Goal: Information Seeking & Learning: Compare options

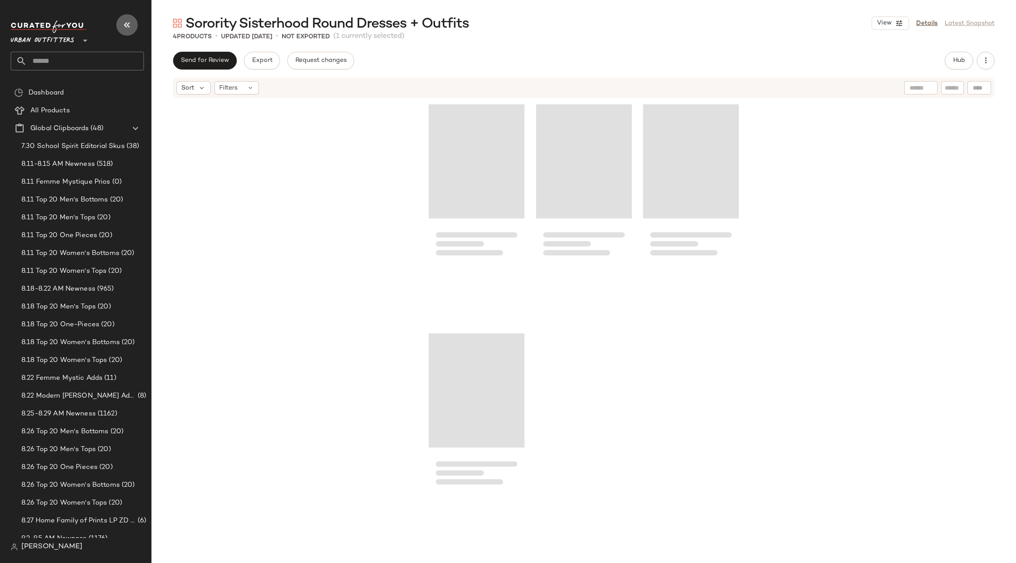
click at [124, 21] on icon "button" at bounding box center [127, 25] width 11 height 11
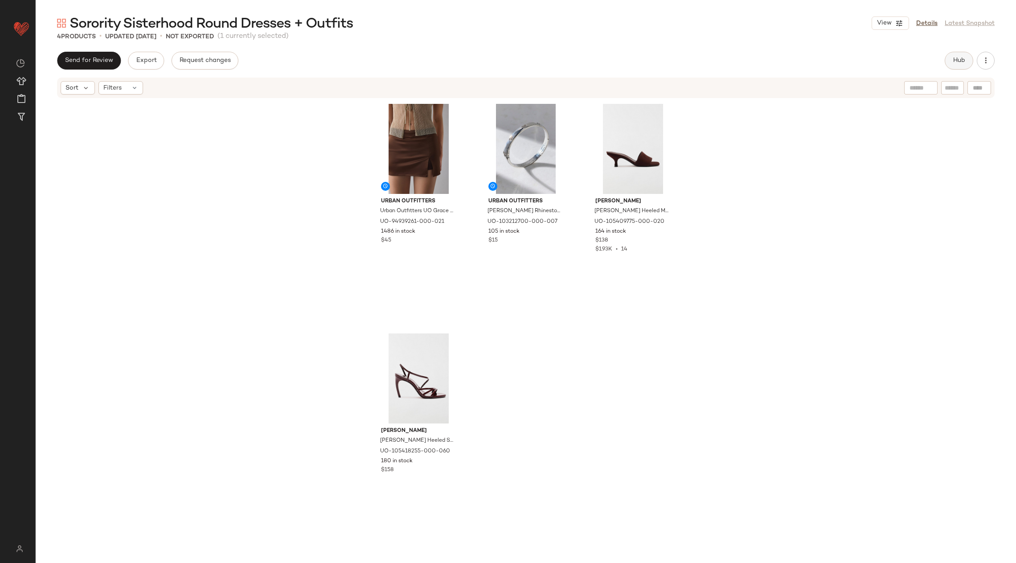
click at [961, 56] on button "Hub" at bounding box center [958, 61] width 29 height 18
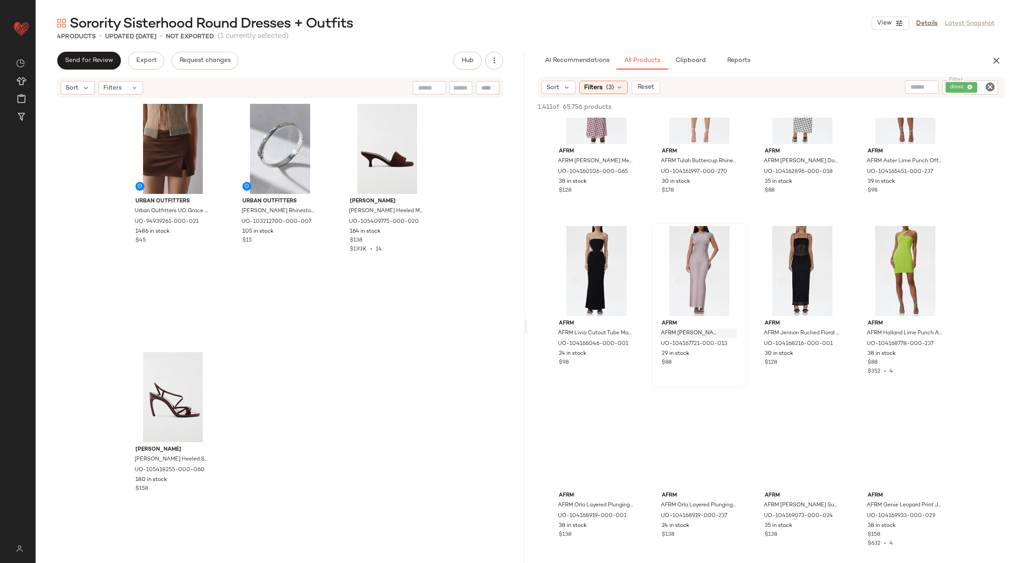
scroll to position [3572, 0]
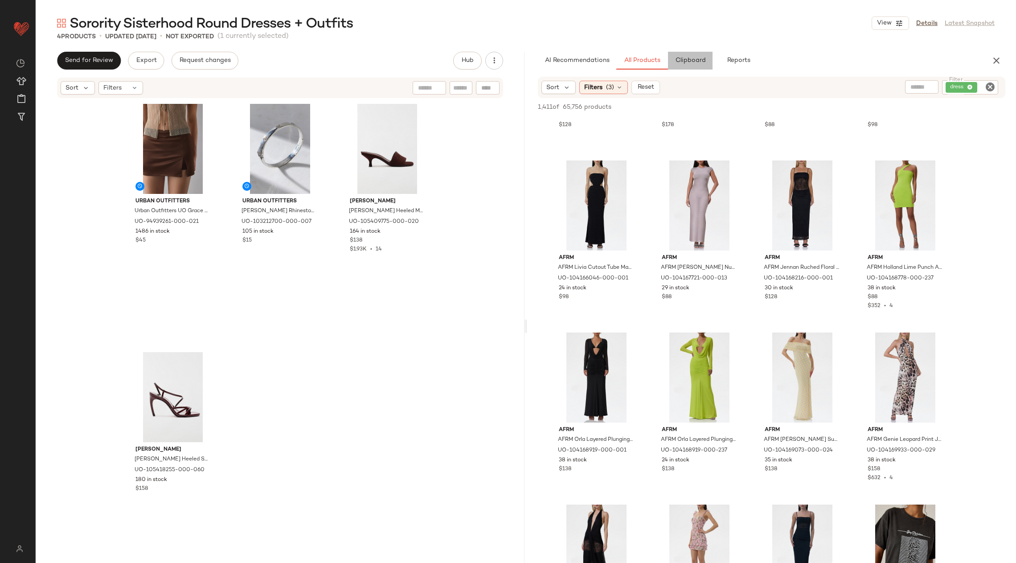
click at [691, 53] on button "Clipboard" at bounding box center [690, 61] width 45 height 18
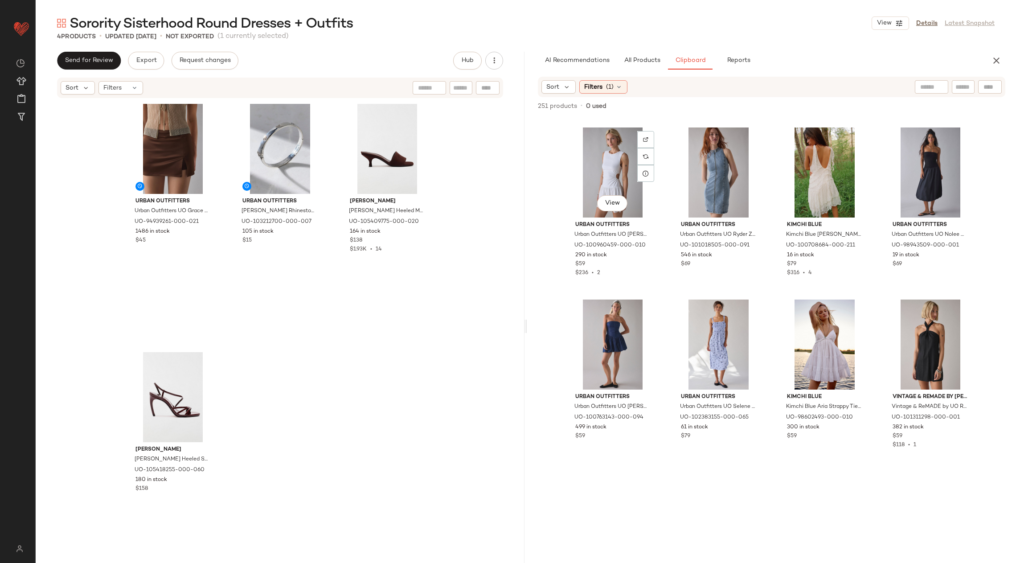
scroll to position [670, 0]
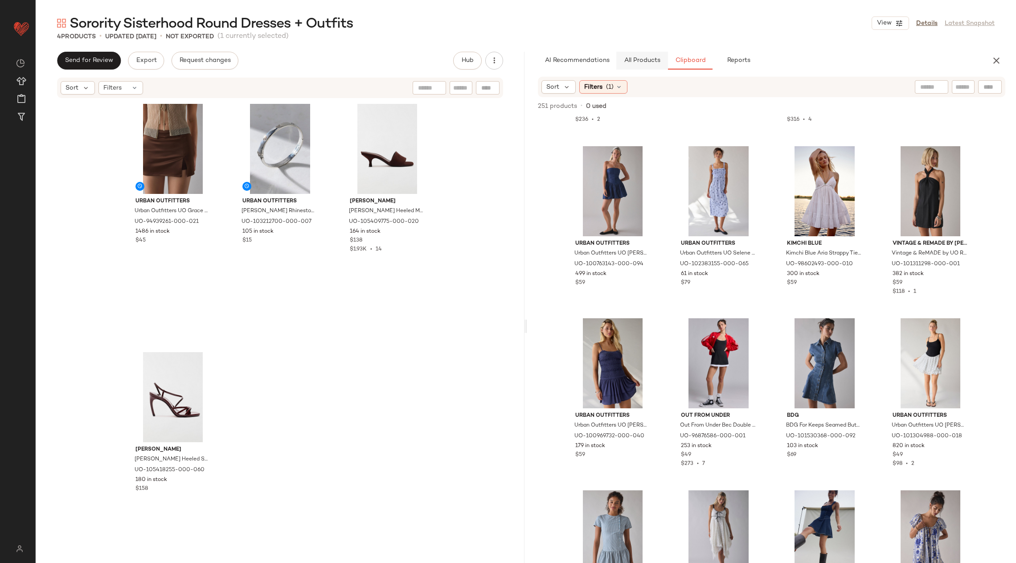
click at [639, 57] on span "All Products" at bounding box center [642, 60] width 37 height 7
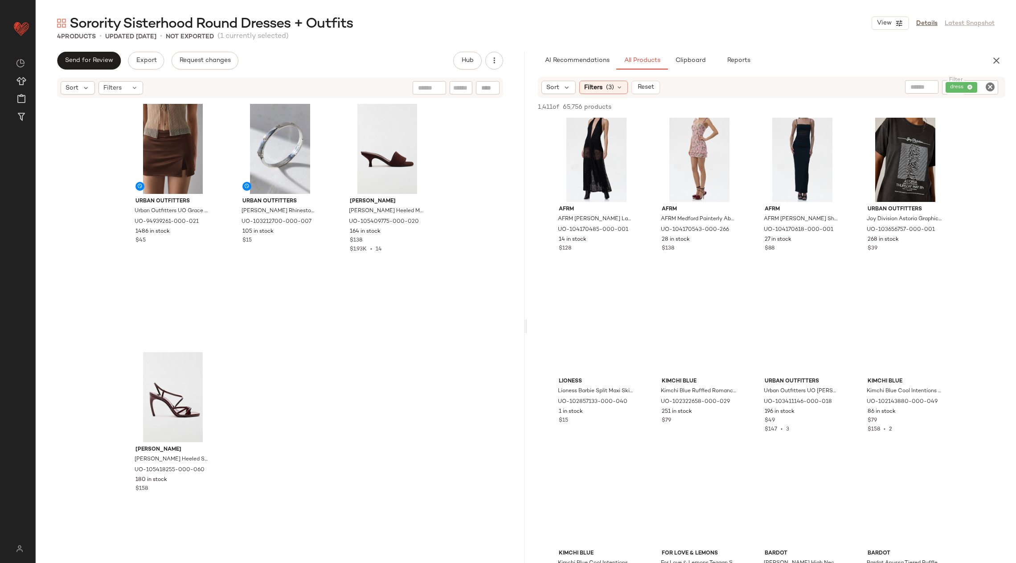
scroll to position [4417, 0]
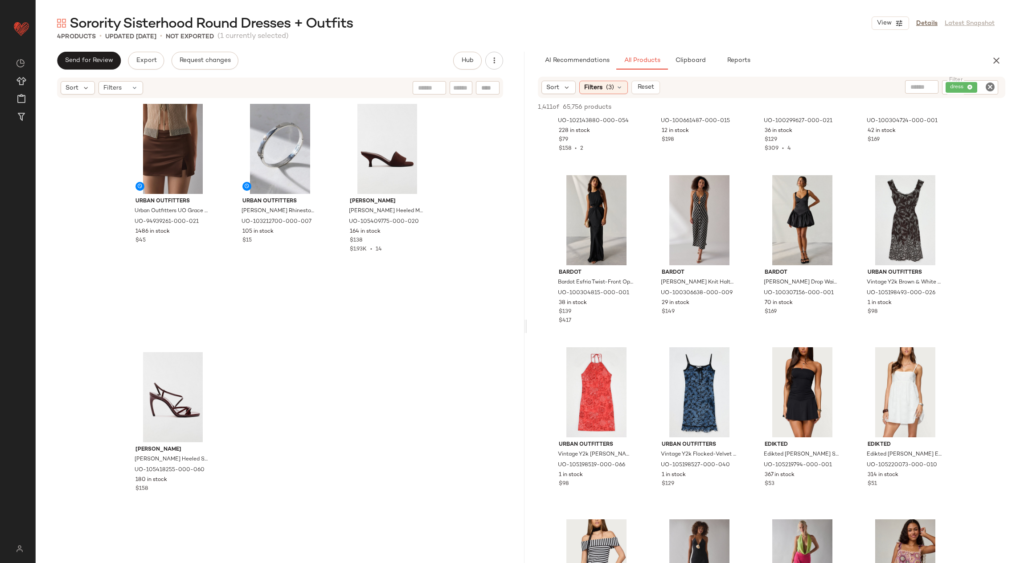
click at [988, 89] on icon "Clear Filter" at bounding box center [990, 87] width 11 height 11
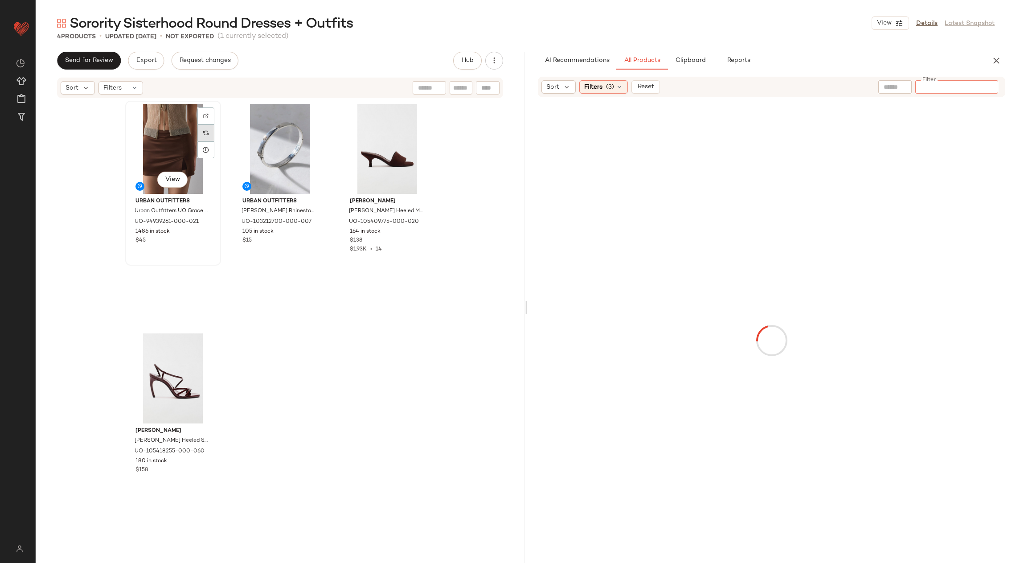
click at [205, 135] on div at bounding box center [205, 132] width 17 height 17
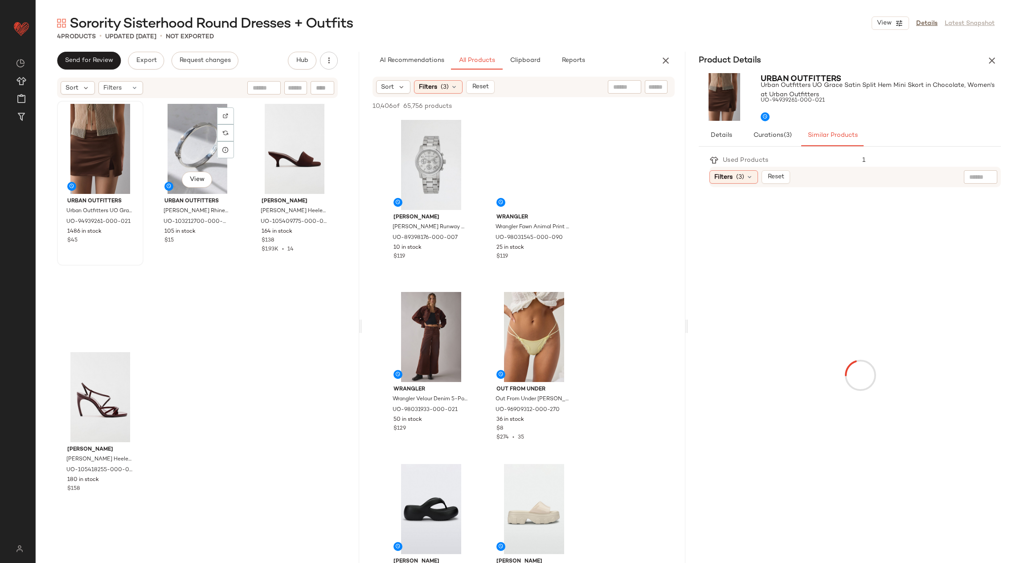
click at [205, 135] on div "View" at bounding box center [197, 149] width 80 height 90
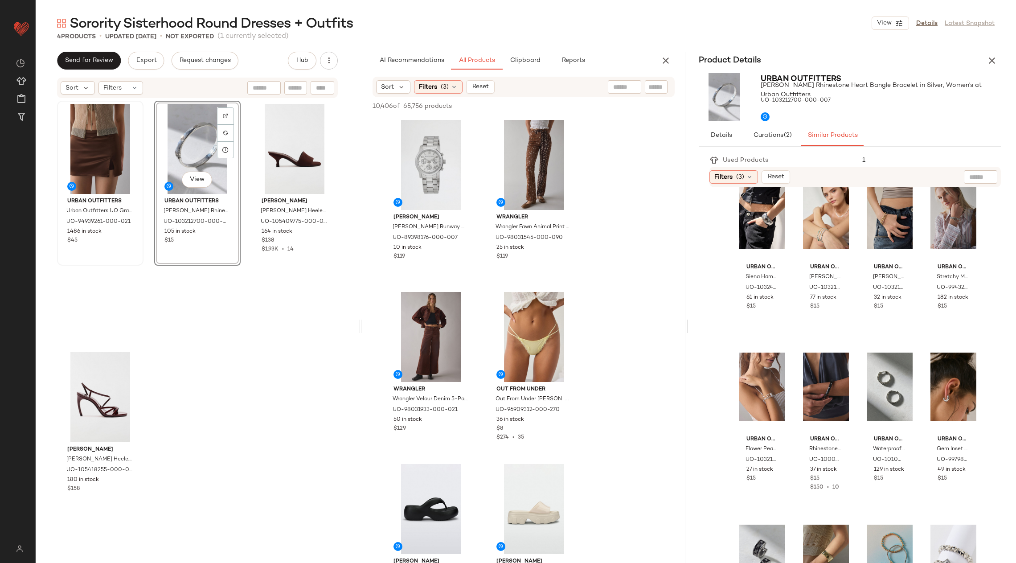
scroll to position [546, 0]
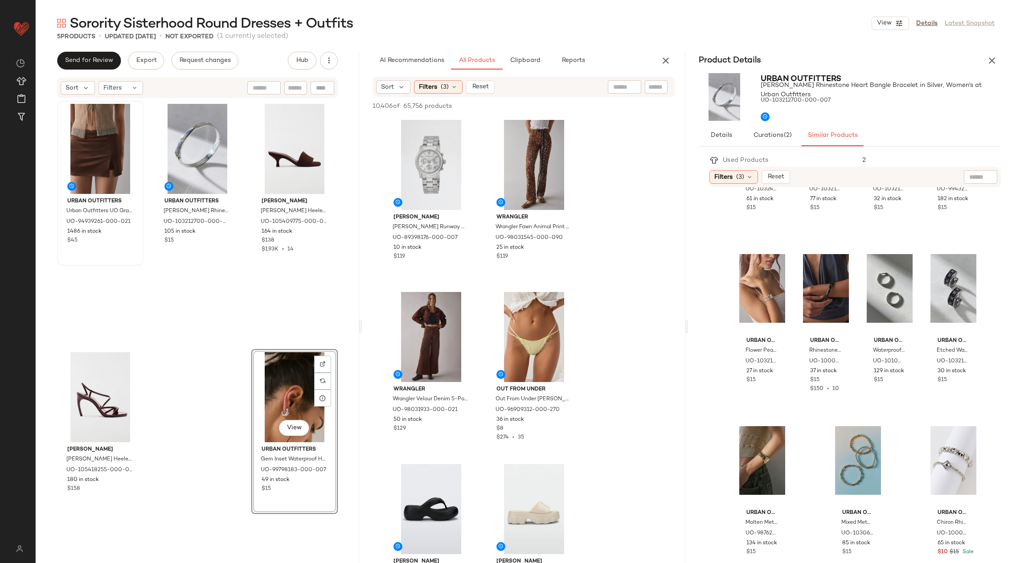
scroll to position [654, 0]
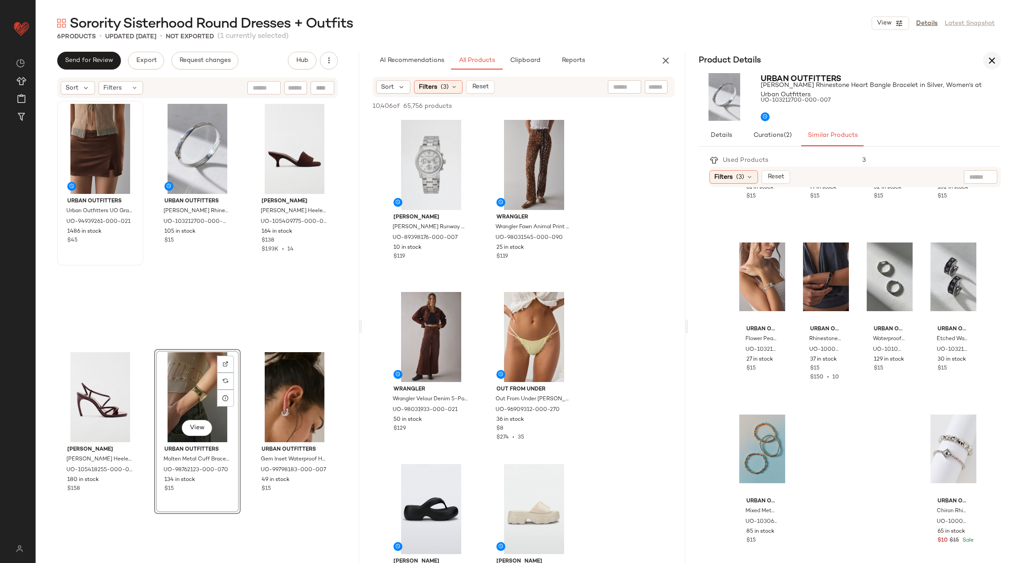
click at [989, 61] on icon "button" at bounding box center [991, 60] width 11 height 11
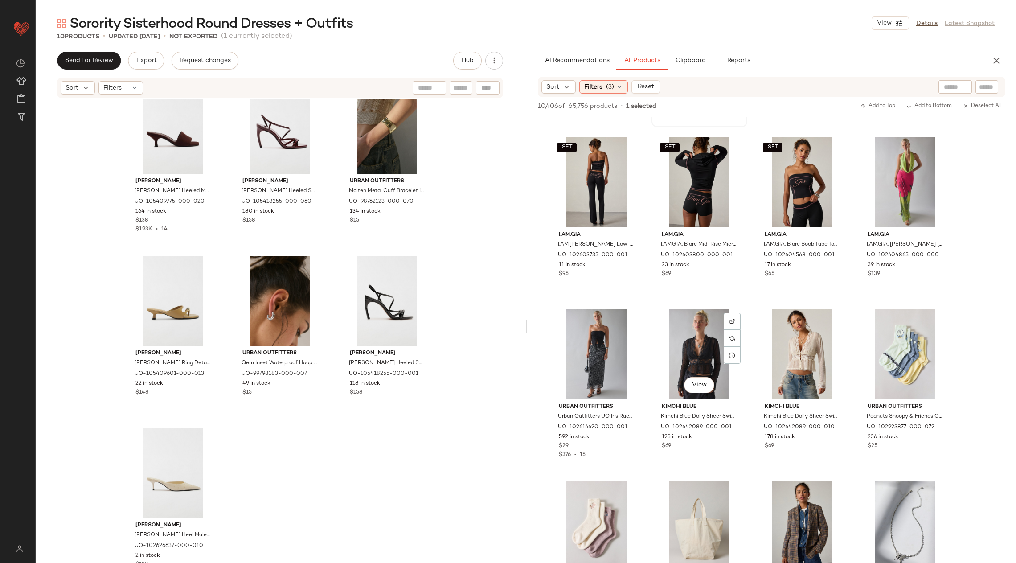
scroll to position [36297, 0]
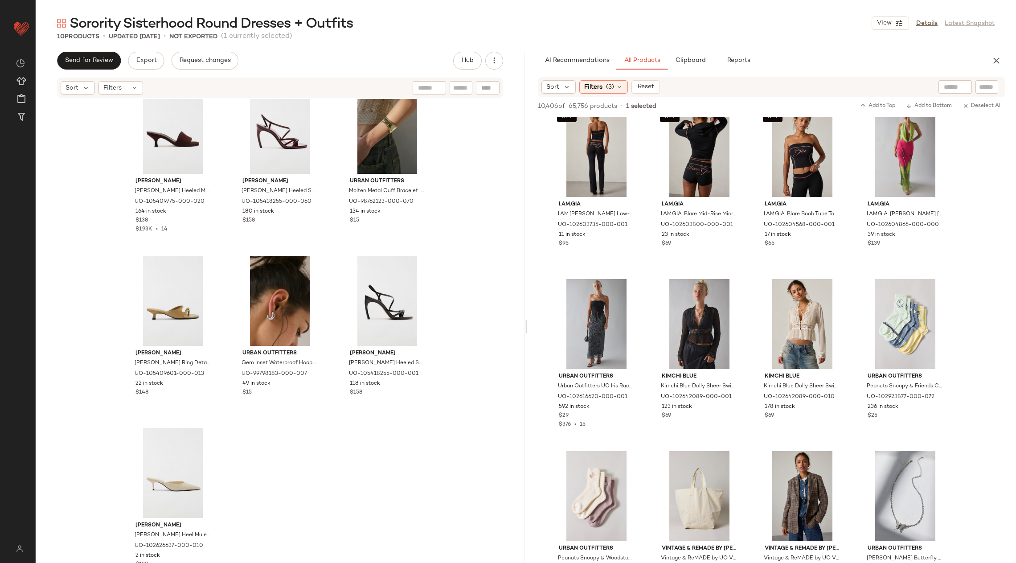
drag, startPoint x: 609, startPoint y: 400, endPoint x: 687, endPoint y: 1, distance: 405.8
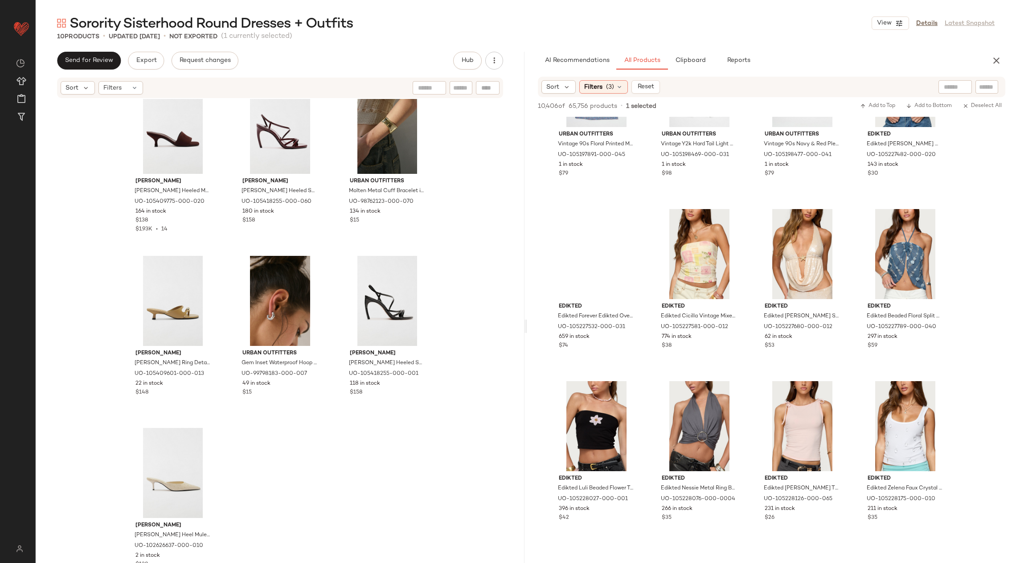
scroll to position [38704, 0]
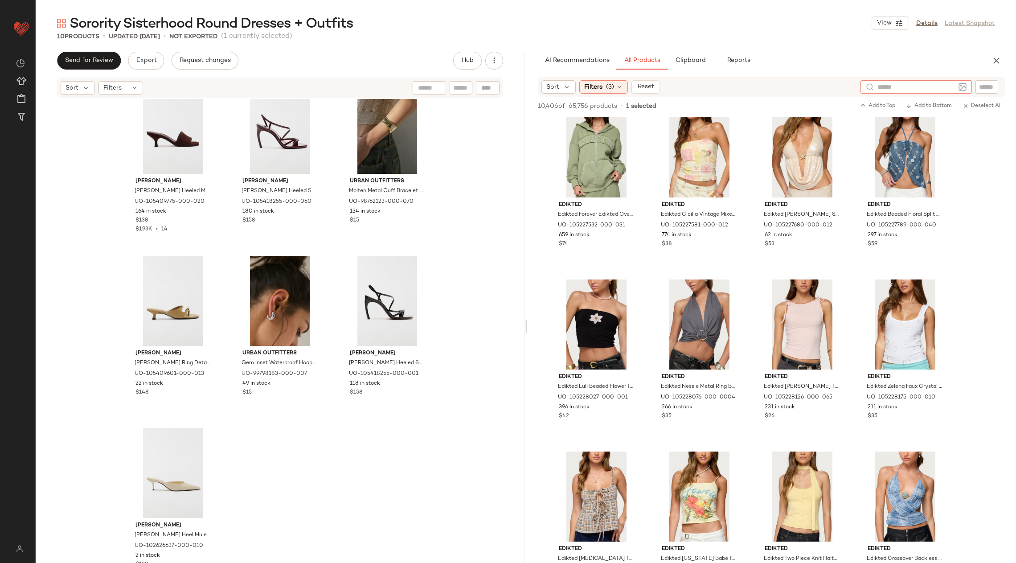
click at [959, 88] on div at bounding box center [915, 86] width 111 height 13
type input "****"
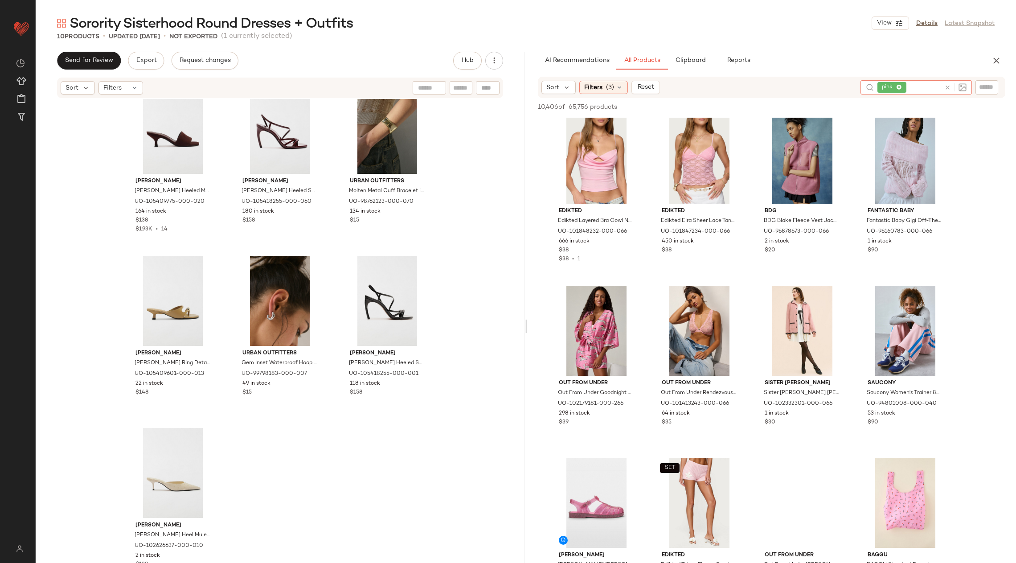
scroll to position [0, 0]
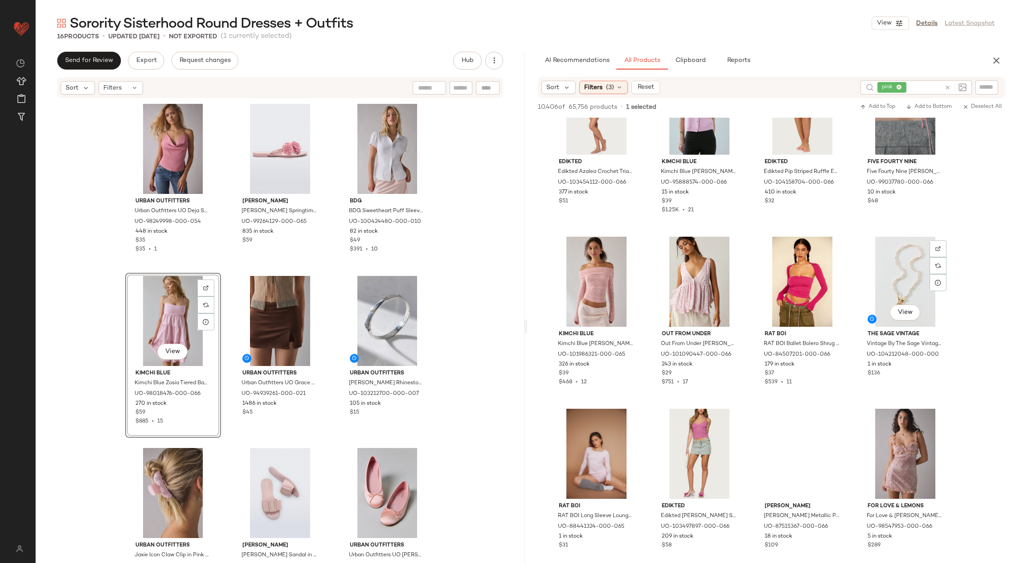
scroll to position [15198, 0]
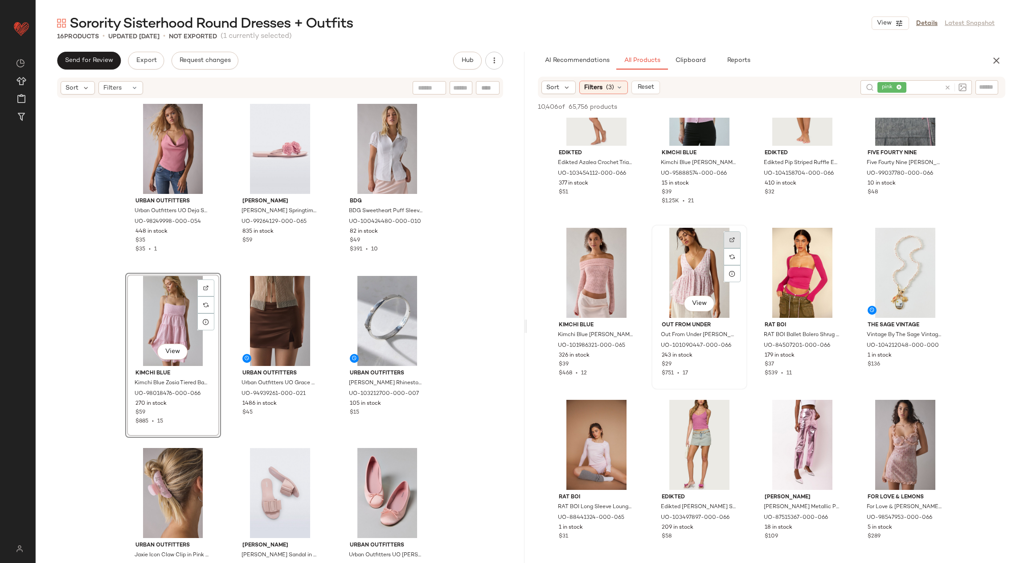
click at [730, 236] on div at bounding box center [731, 239] width 17 height 17
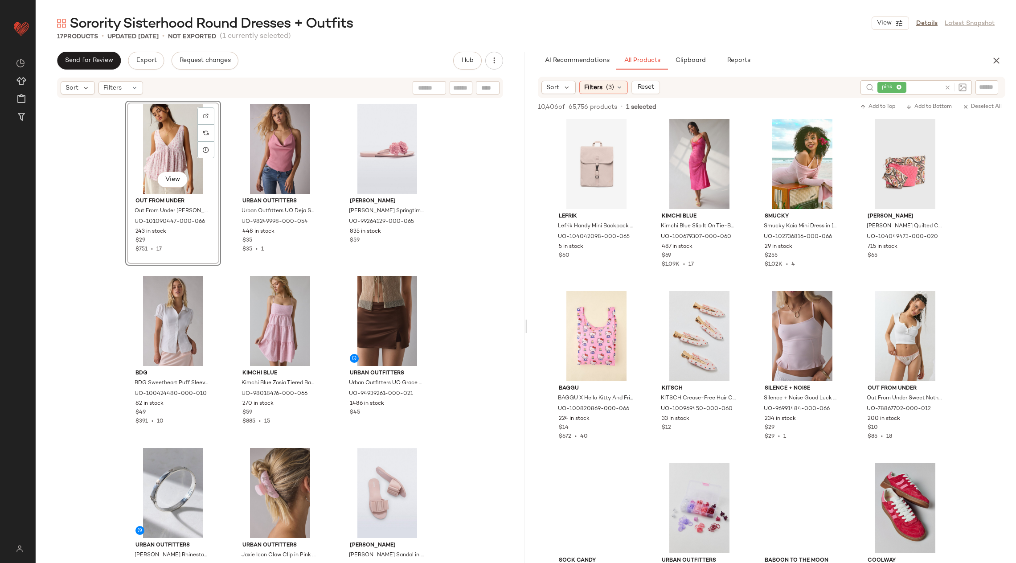
scroll to position [15992, 0]
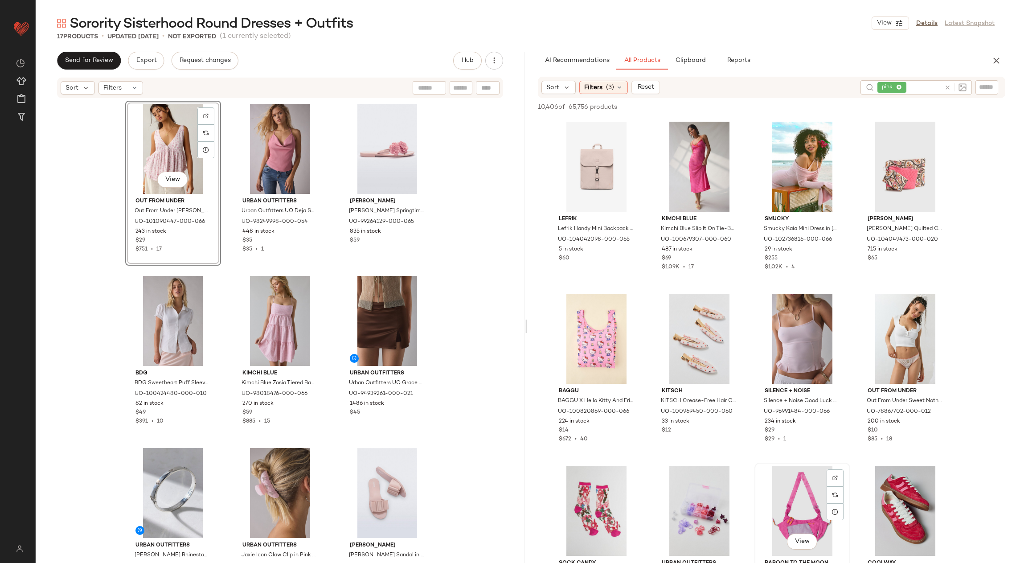
click at [824, 469] on div "View" at bounding box center [802, 511] width 90 height 90
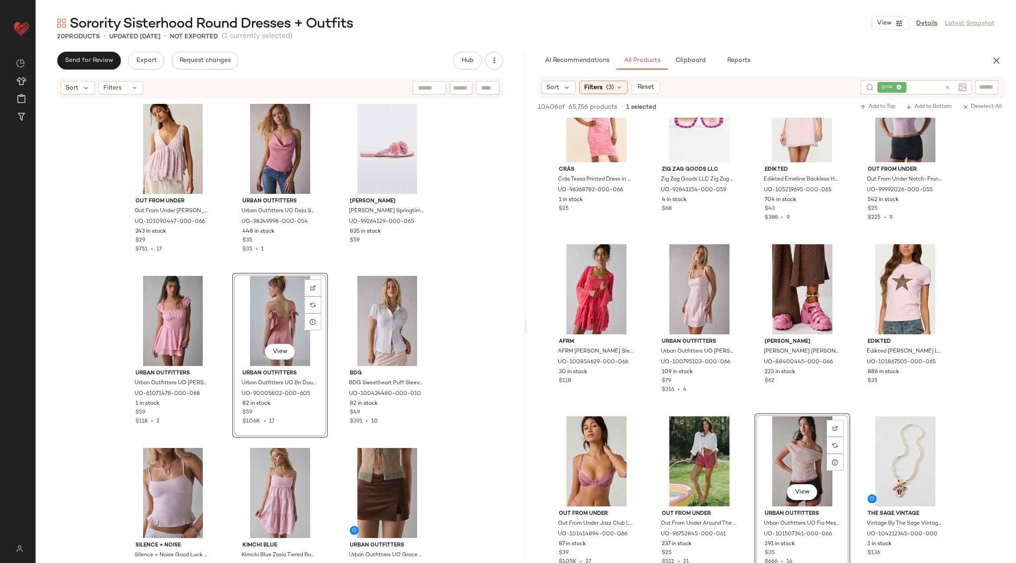
scroll to position [19904, 0]
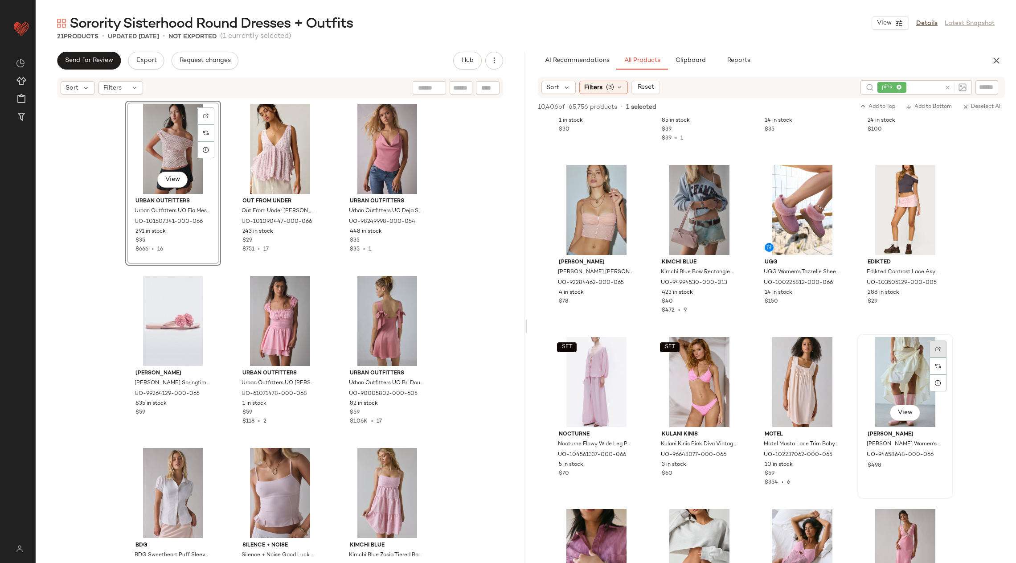
click at [943, 346] on div at bounding box center [937, 348] width 17 height 17
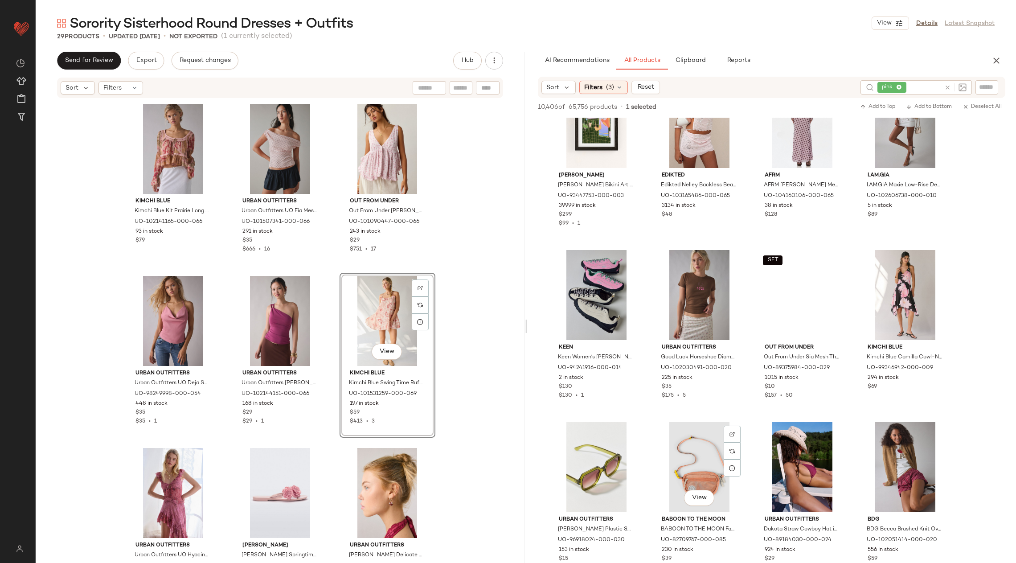
scroll to position [40702, 0]
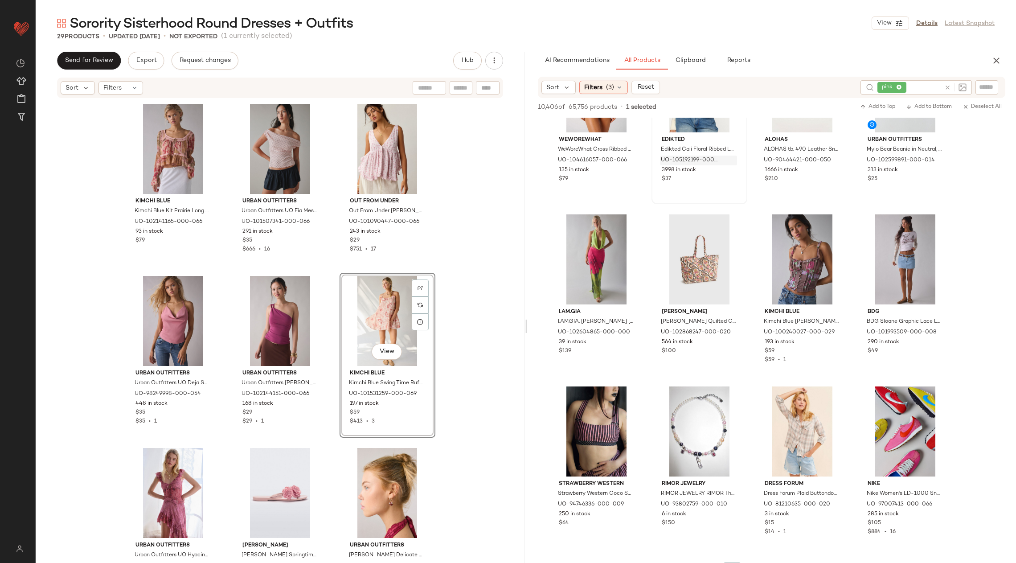
scroll to position [41671, 0]
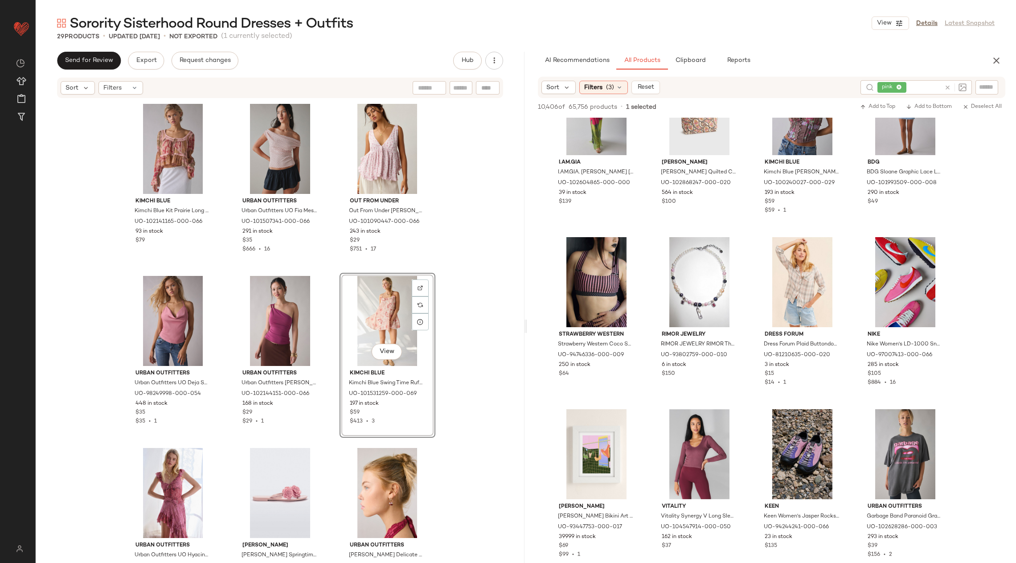
click at [945, 86] on icon at bounding box center [947, 87] width 7 height 7
click at [992, 85] on input "Filter" at bounding box center [957, 86] width 76 height 9
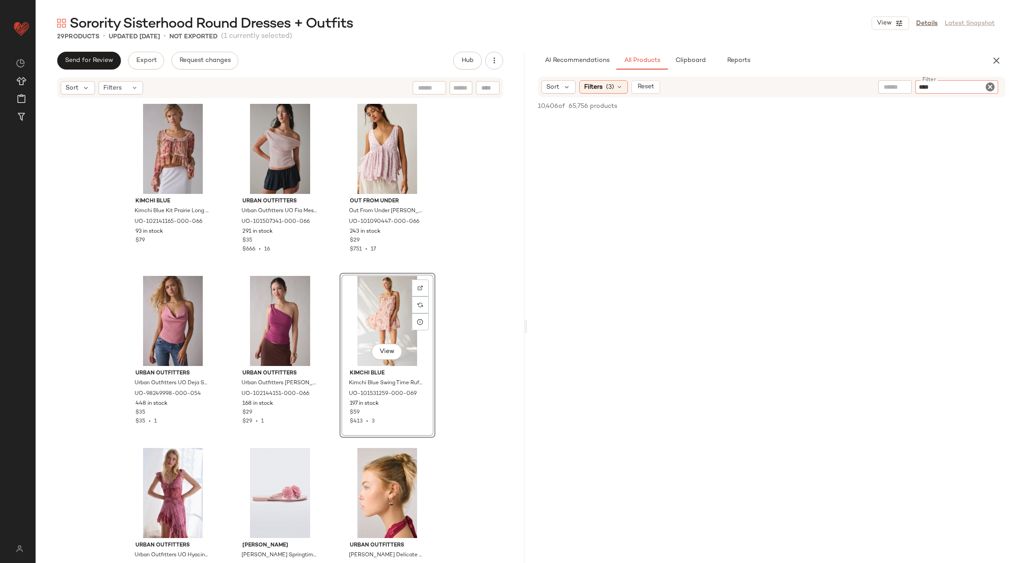
type input "*****"
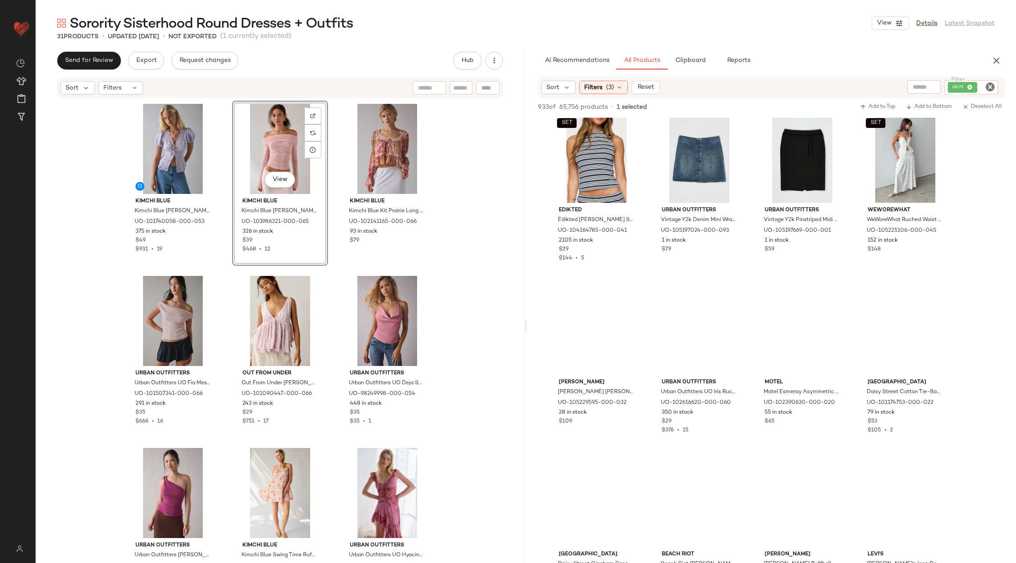
scroll to position [4258, 0]
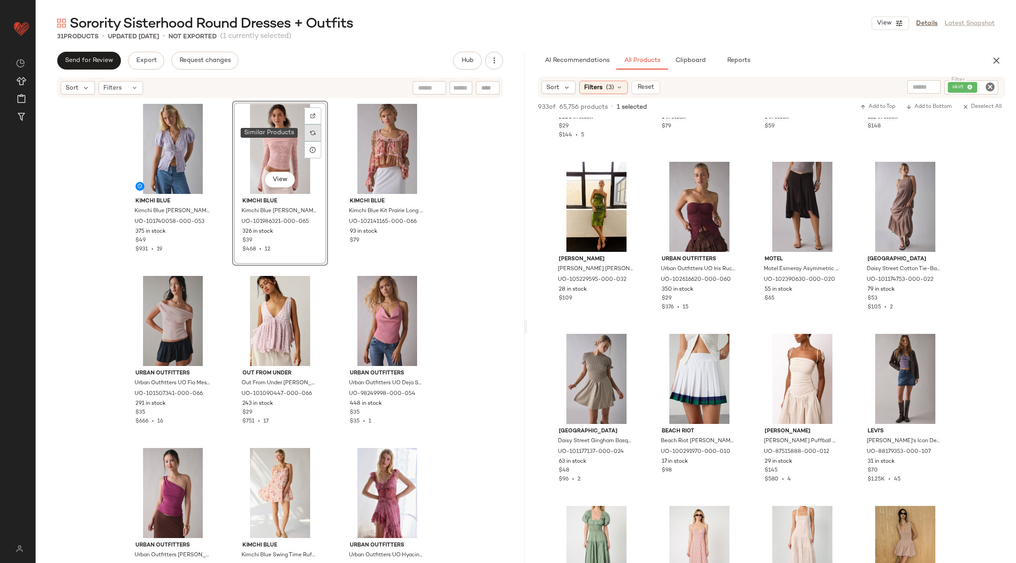
click at [310, 134] on img at bounding box center [312, 132] width 5 height 5
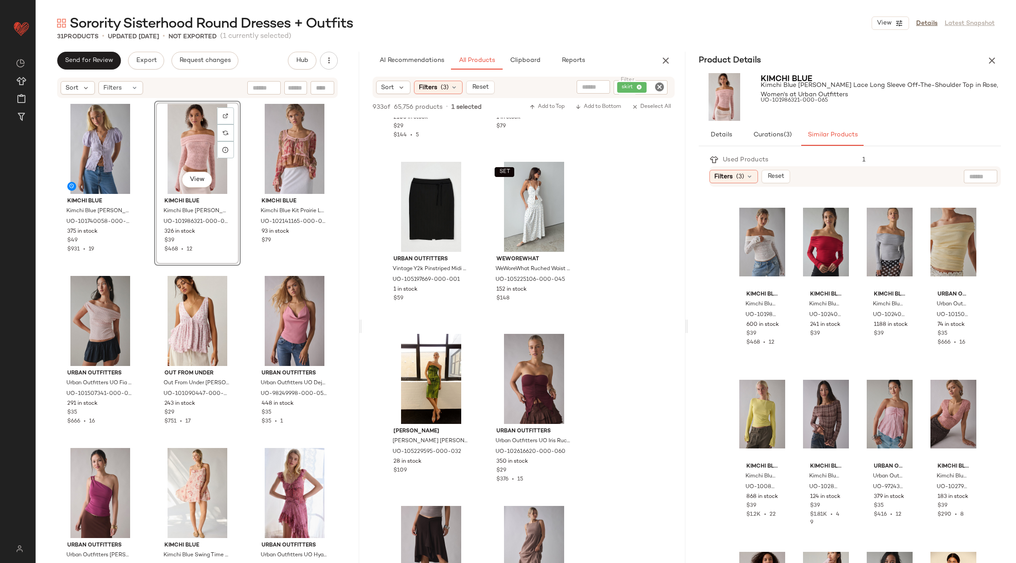
scroll to position [36, 0]
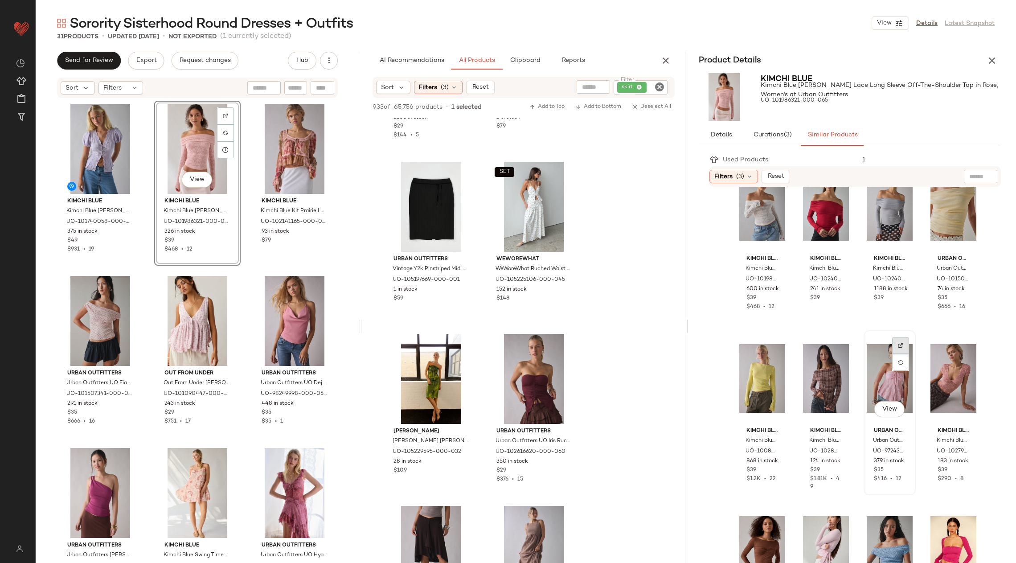
click at [899, 345] on div at bounding box center [900, 345] width 17 height 17
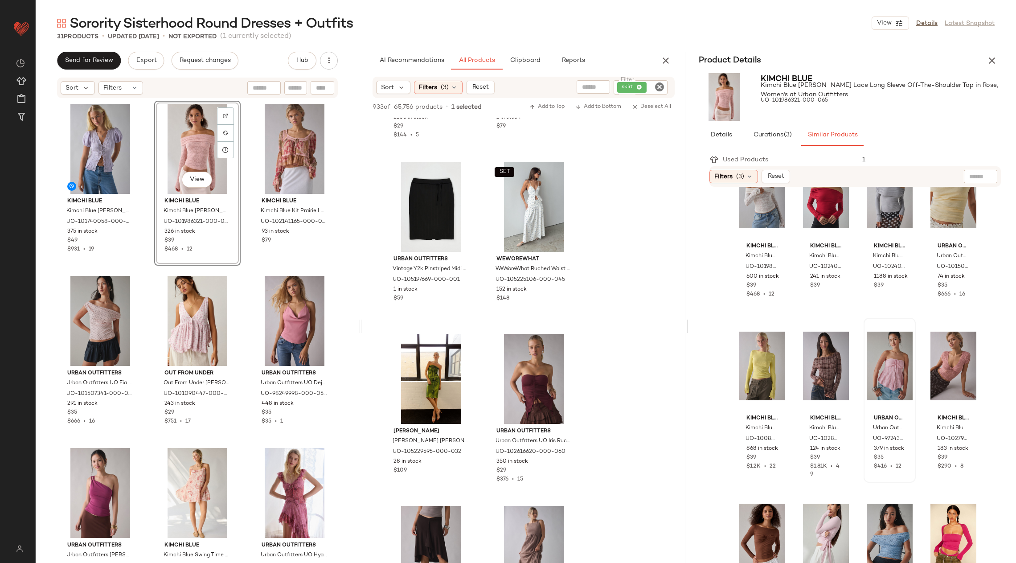
scroll to position [45, 0]
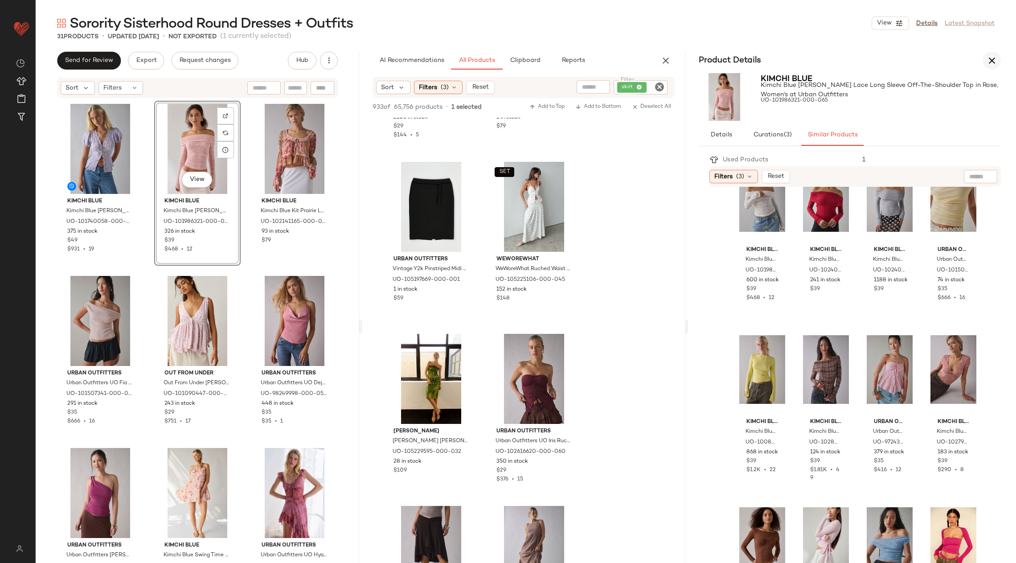
click at [989, 59] on icon "button" at bounding box center [991, 60] width 11 height 11
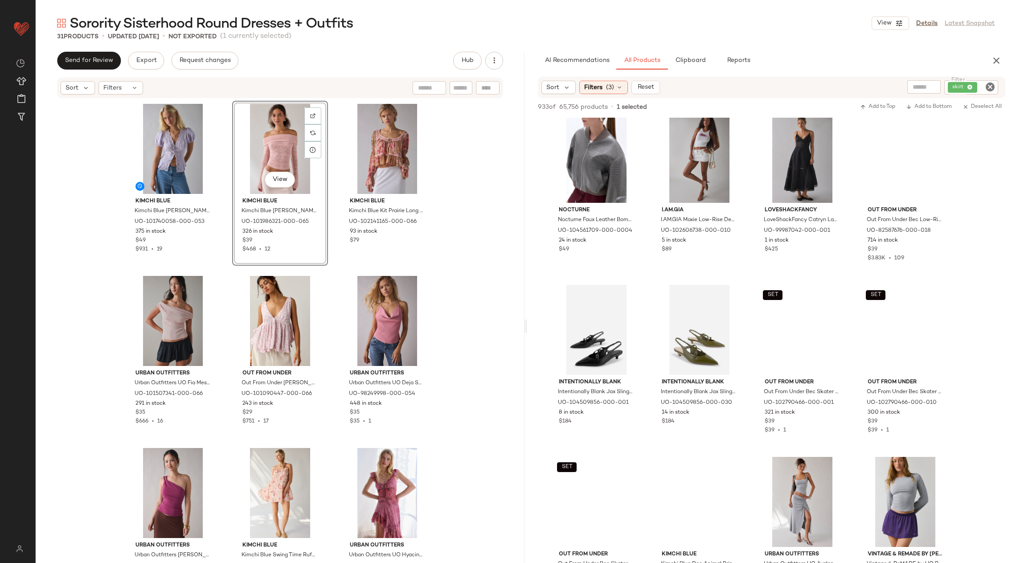
scroll to position [11364, 0]
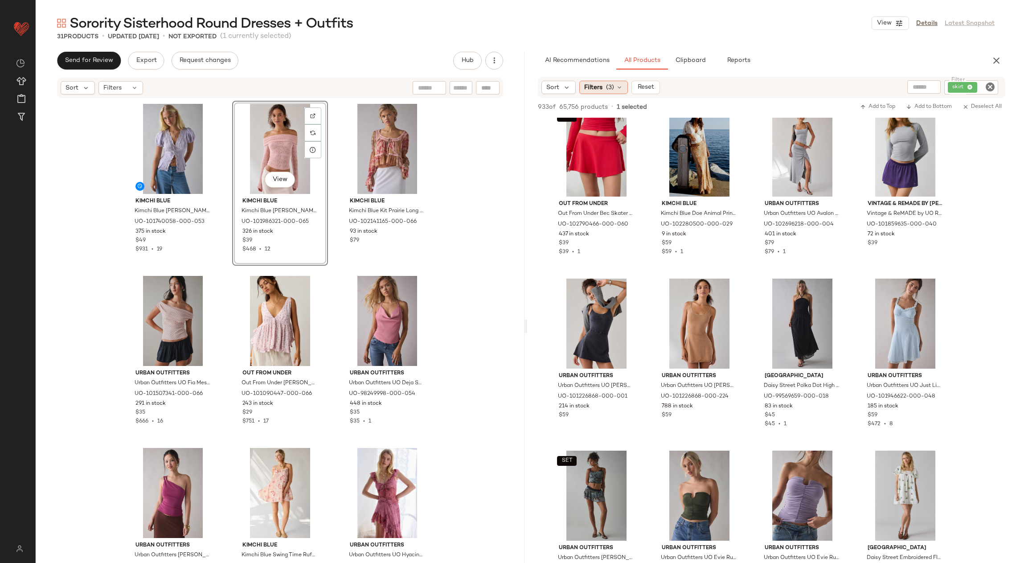
click at [590, 85] on span "Filters" at bounding box center [593, 87] width 18 height 9
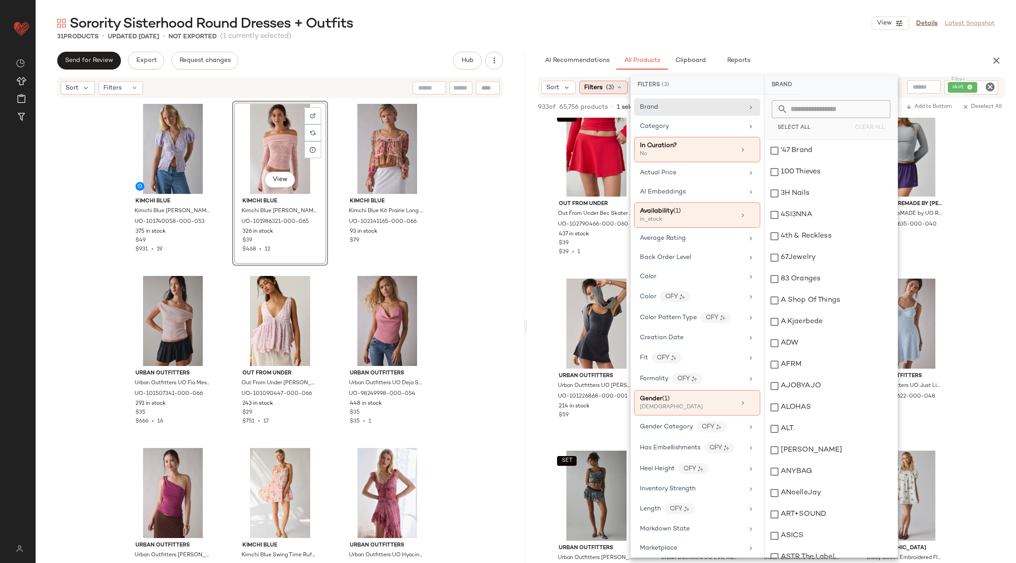
click at [590, 85] on span "Filters" at bounding box center [593, 87] width 18 height 9
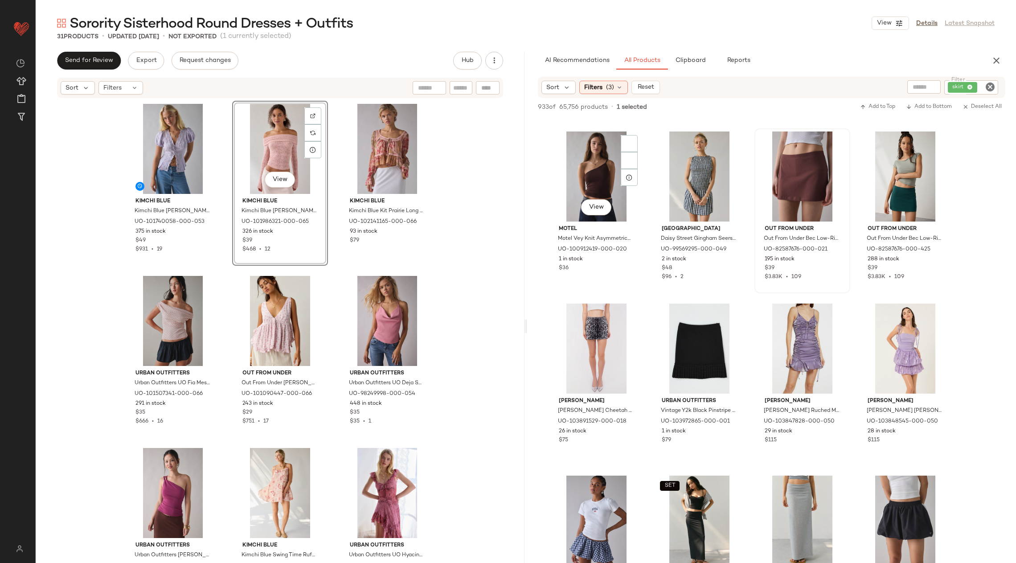
scroll to position [15774, 0]
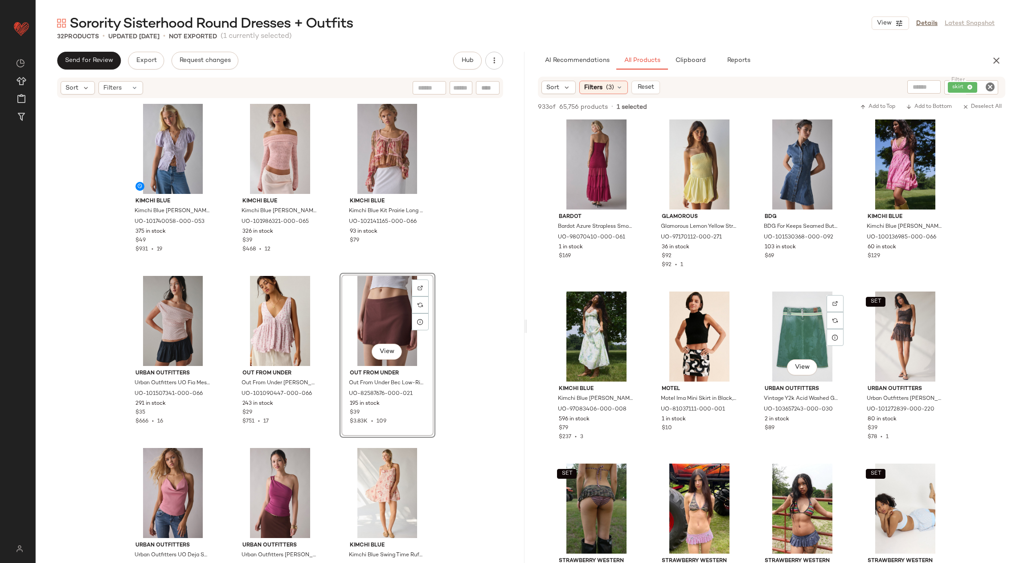
scroll to position [18747, 0]
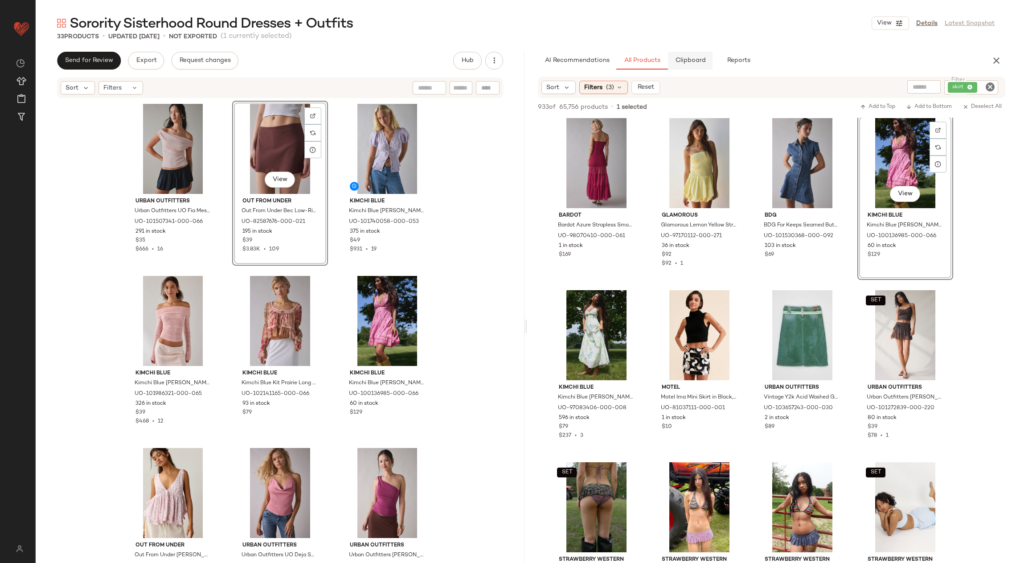
click at [699, 54] on button "Clipboard" at bounding box center [690, 61] width 45 height 18
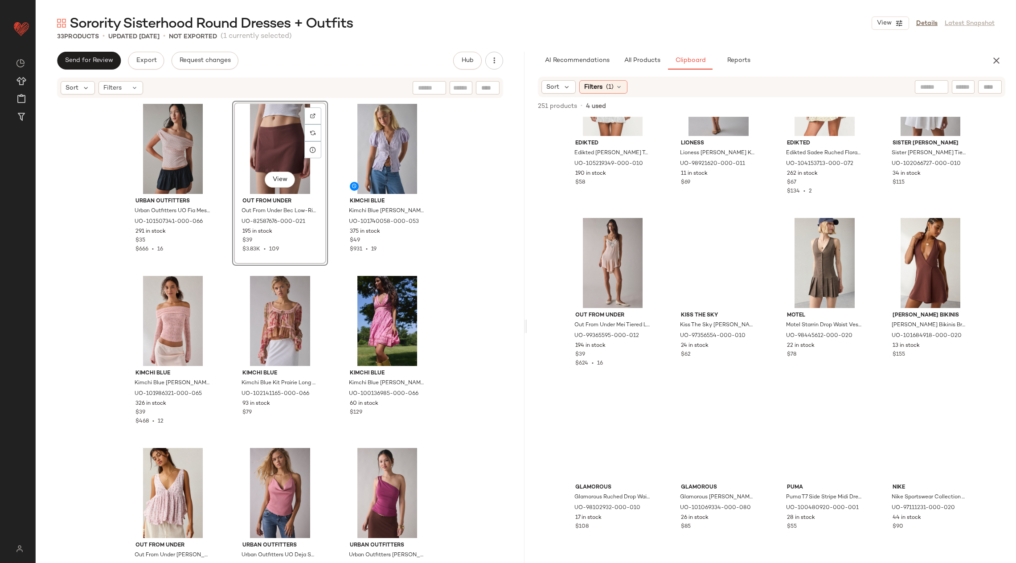
scroll to position [7038, 0]
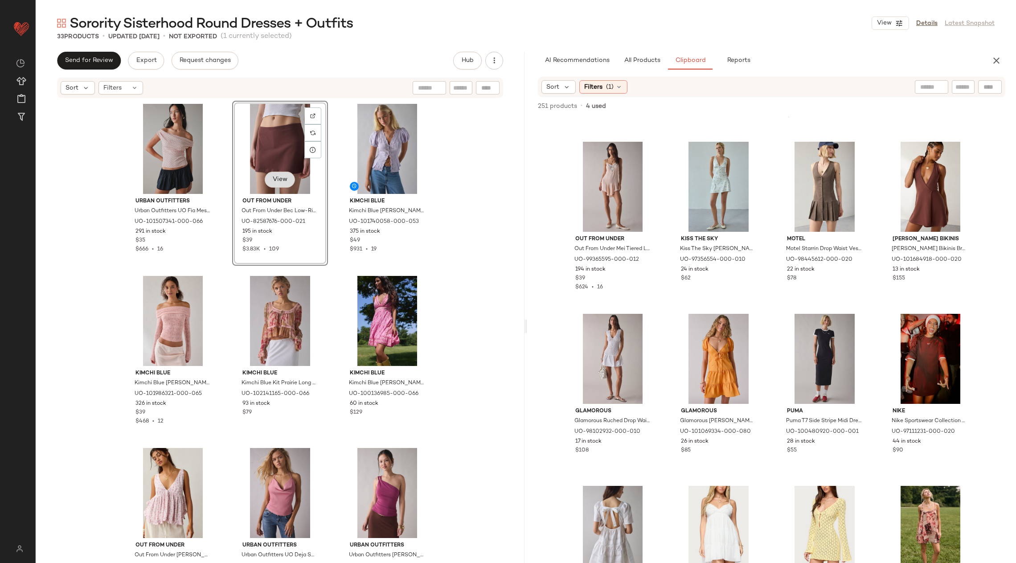
click at [277, 179] on span "View" at bounding box center [279, 179] width 15 height 7
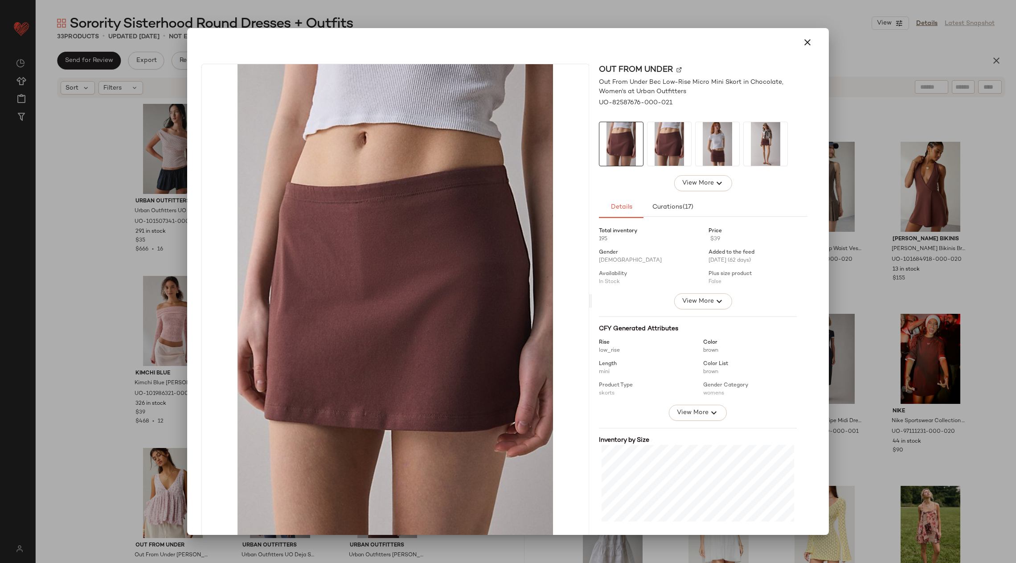
scroll to position [13, 0]
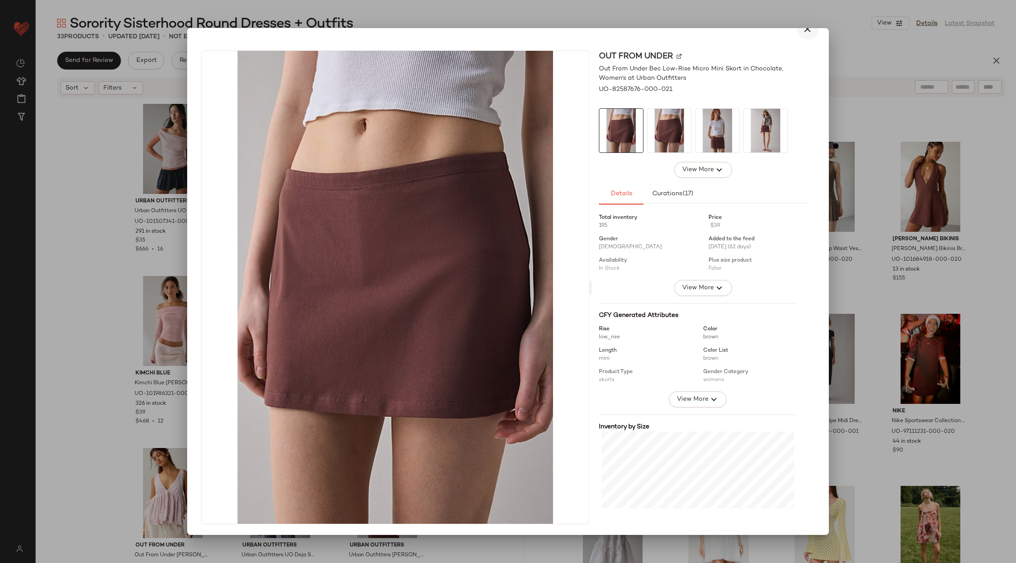
click at [797, 37] on button "button" at bounding box center [807, 28] width 21 height 21
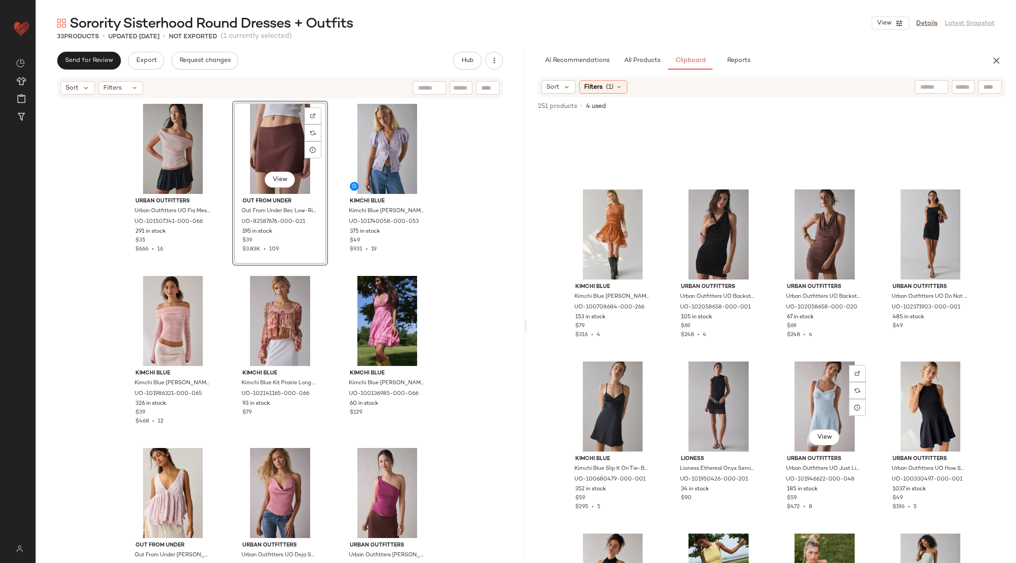
scroll to position [10180, 0]
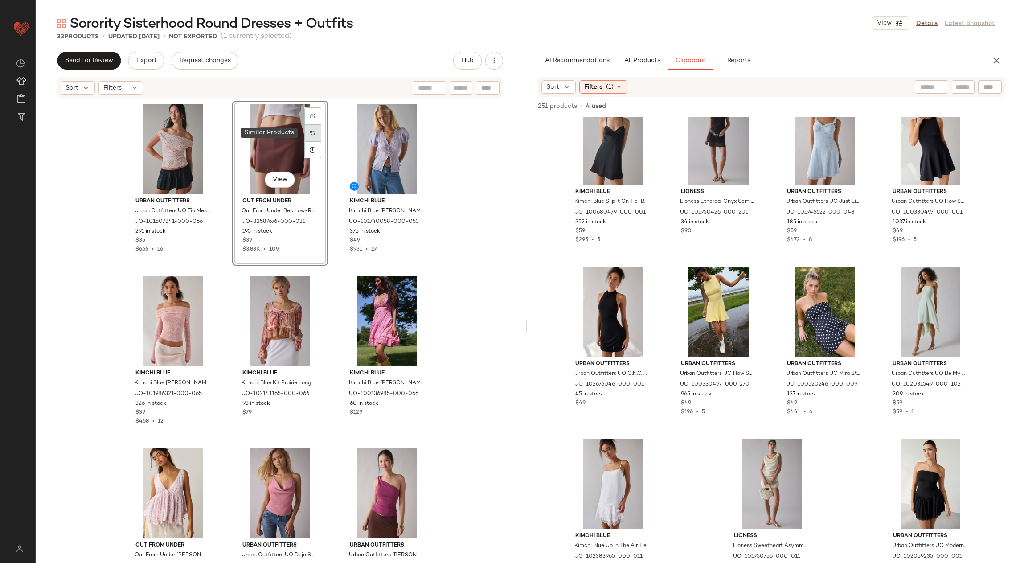
click at [310, 135] on img at bounding box center [312, 132] width 5 height 5
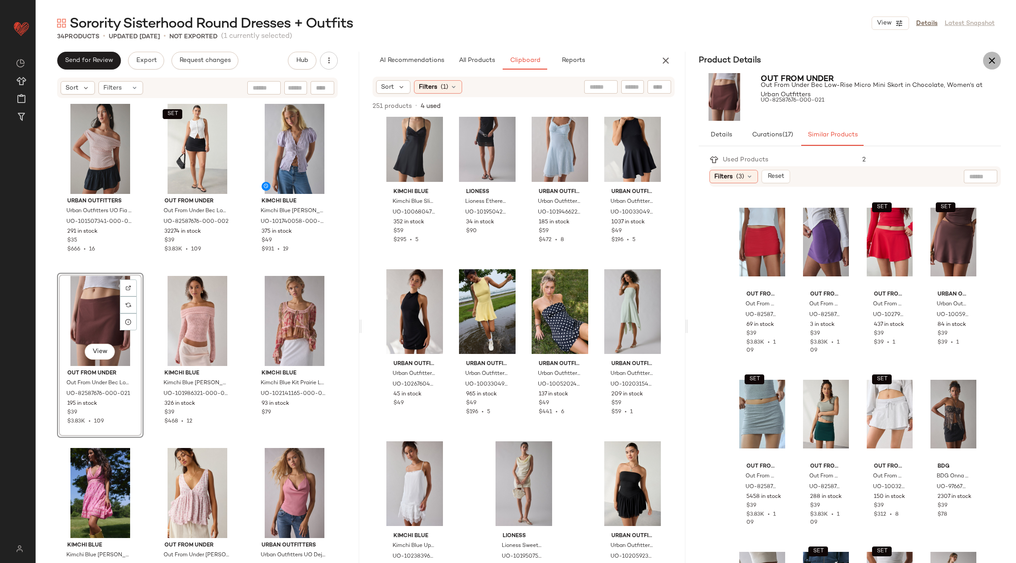
click at [988, 65] on icon "button" at bounding box center [991, 60] width 11 height 11
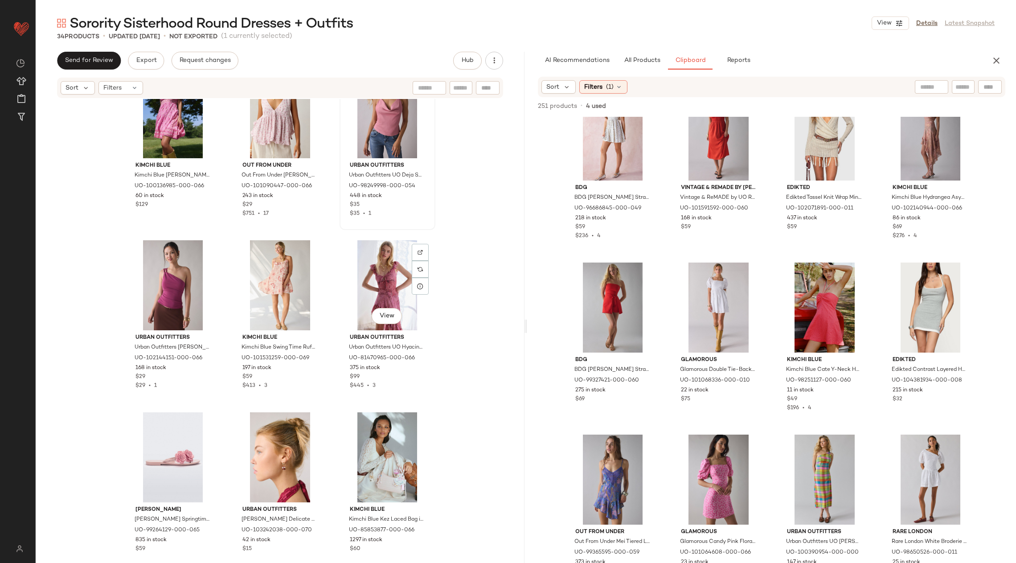
scroll to position [422, 0]
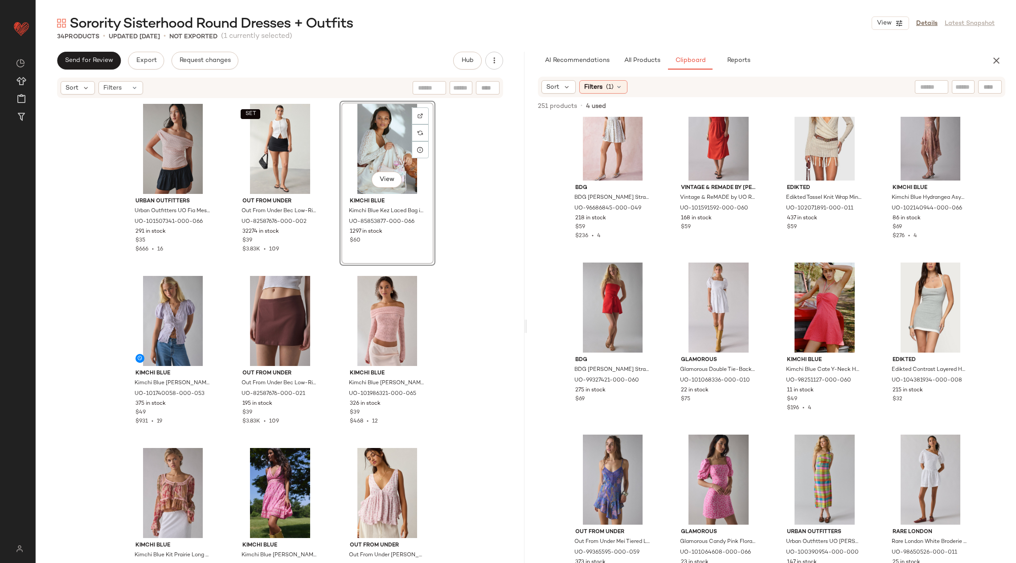
click at [467, 259] on div "Urban Outfitters Urban Outfitters UO Fia Mesh Off-The-Shoulder Crop Top in Pink…" at bounding box center [280, 344] width 489 height 490
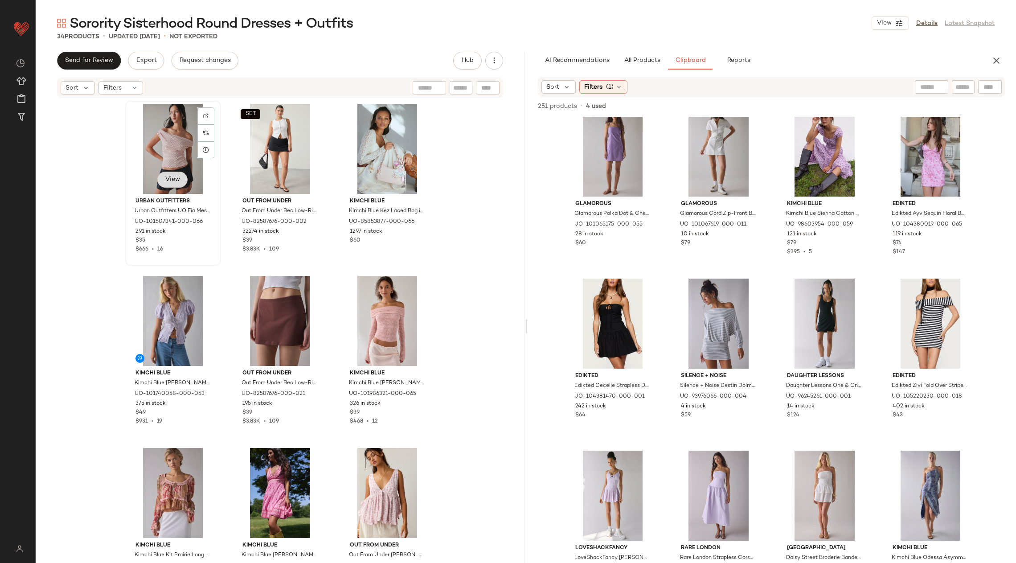
click at [168, 180] on span "View" at bounding box center [172, 179] width 15 height 7
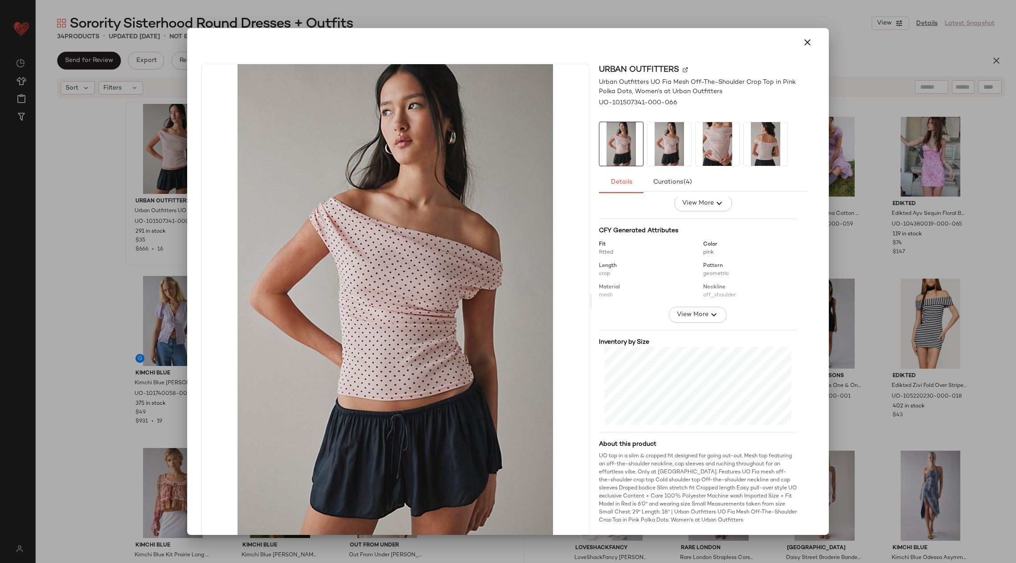
scroll to position [93, 0]
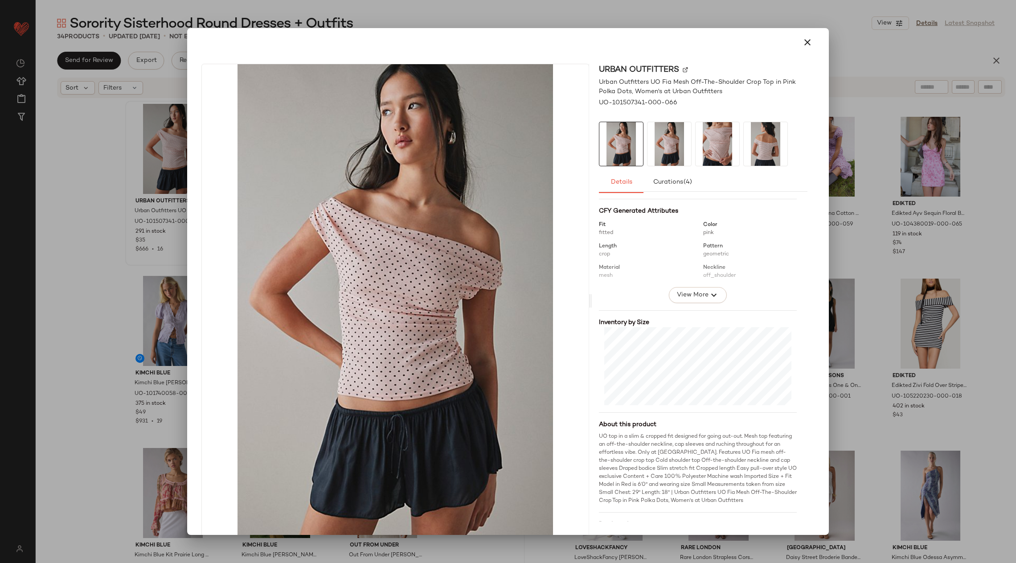
click at [791, 37] on div at bounding box center [508, 42] width 620 height 21
click at [802, 39] on icon "button" at bounding box center [807, 42] width 11 height 11
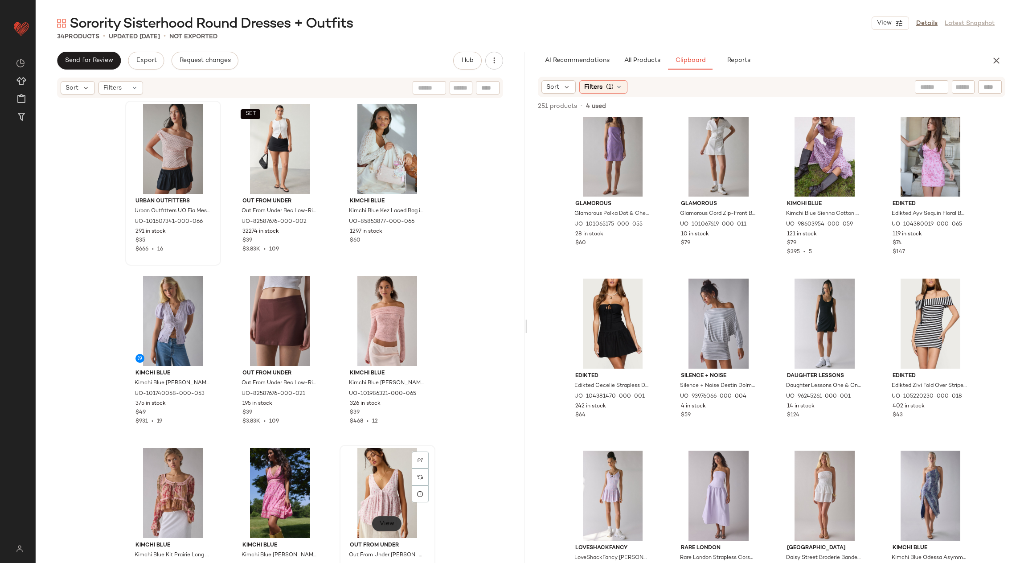
click at [384, 518] on button "View" at bounding box center [387, 523] width 30 height 16
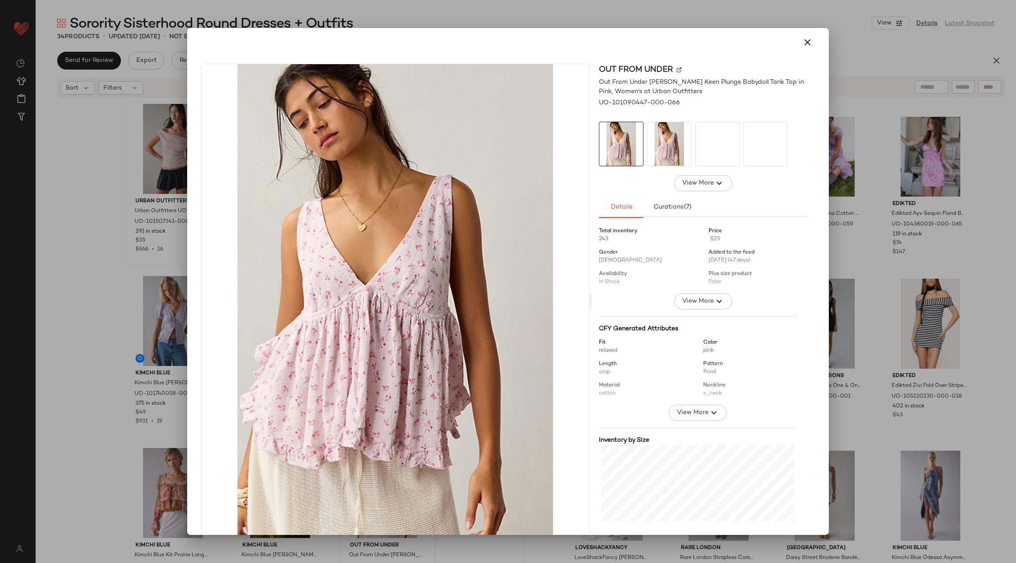
scroll to position [13, 0]
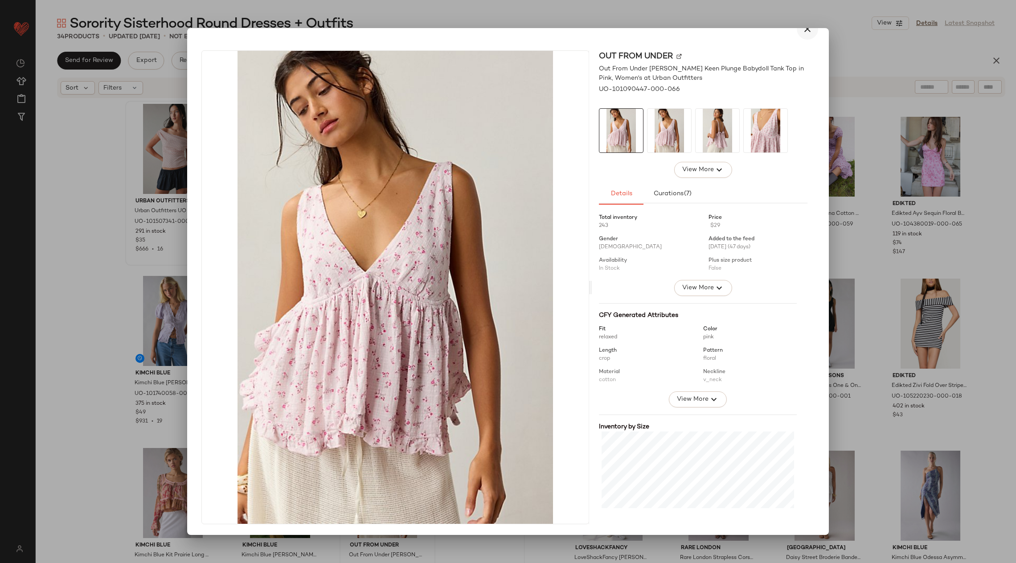
click at [802, 33] on icon "button" at bounding box center [807, 29] width 11 height 11
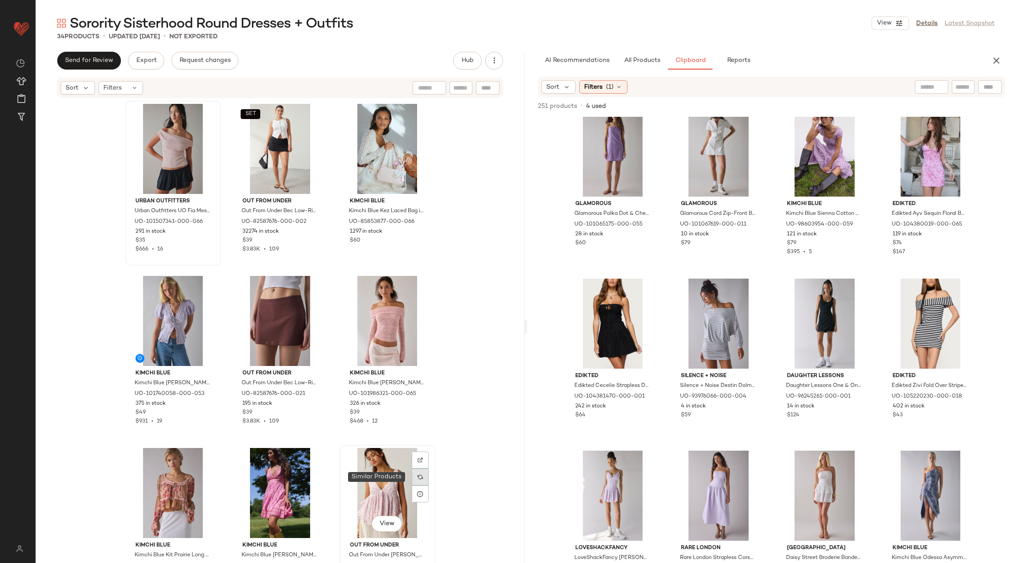
click at [413, 477] on div at bounding box center [420, 476] width 17 height 17
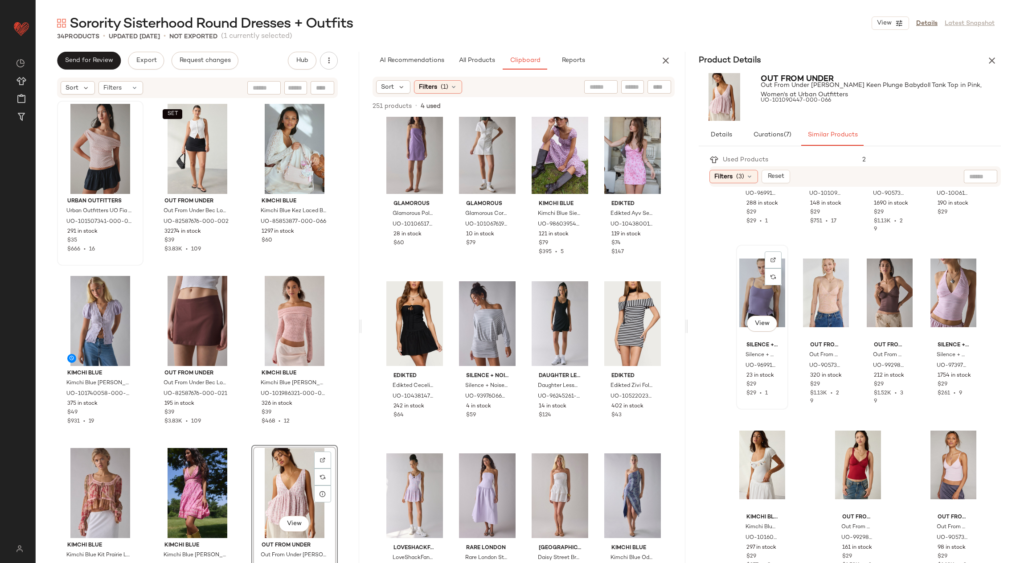
scroll to position [653, 0]
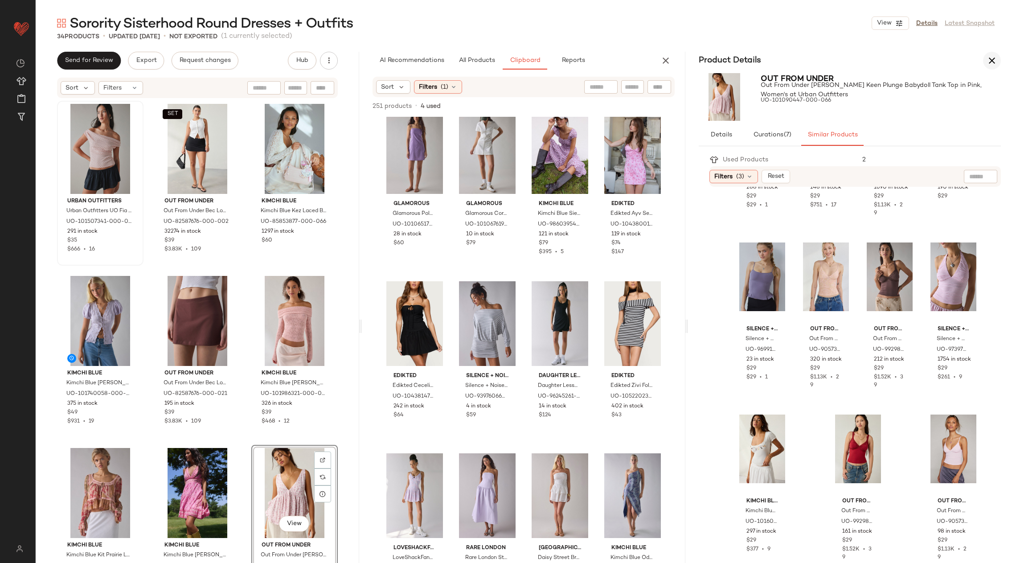
click at [991, 61] on icon "button" at bounding box center [991, 60] width 11 height 11
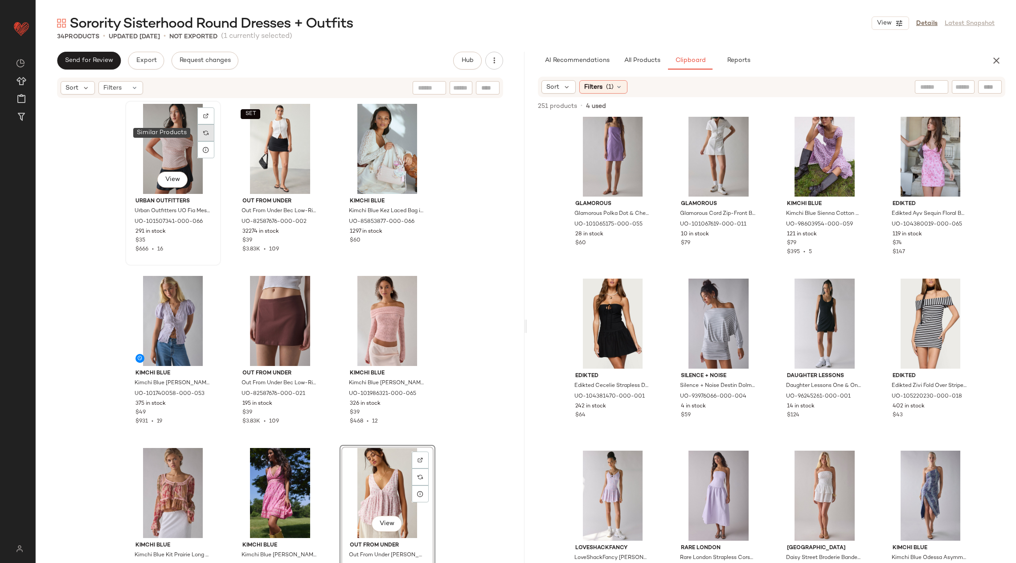
click at [201, 136] on div at bounding box center [205, 132] width 17 height 17
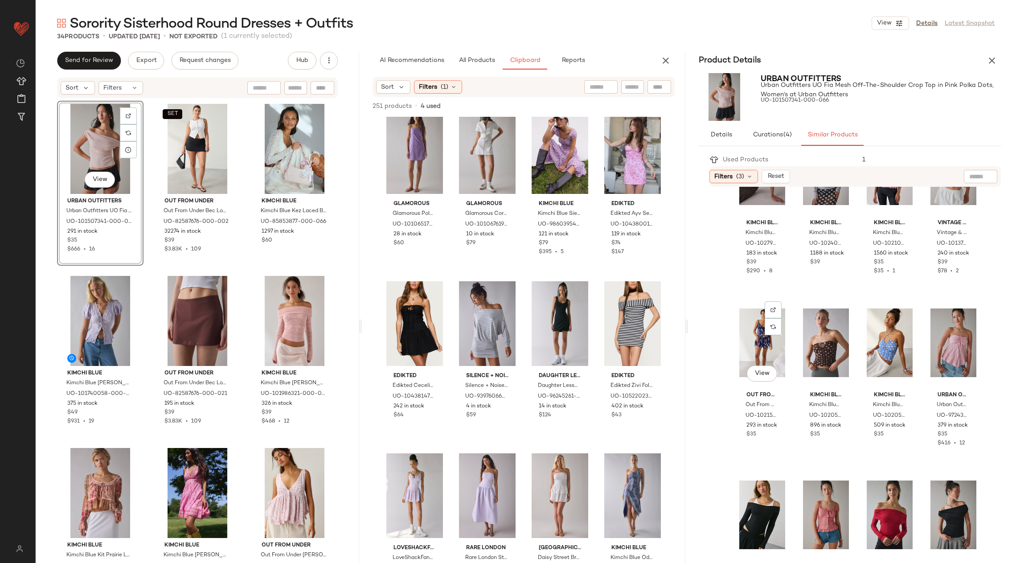
scroll to position [653, 0]
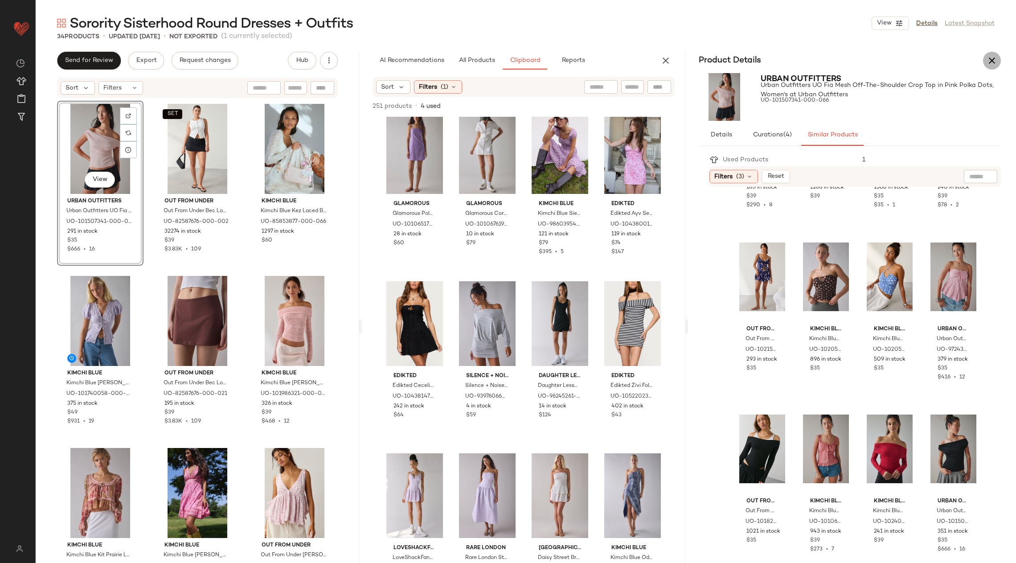
click at [993, 64] on icon "button" at bounding box center [991, 60] width 11 height 11
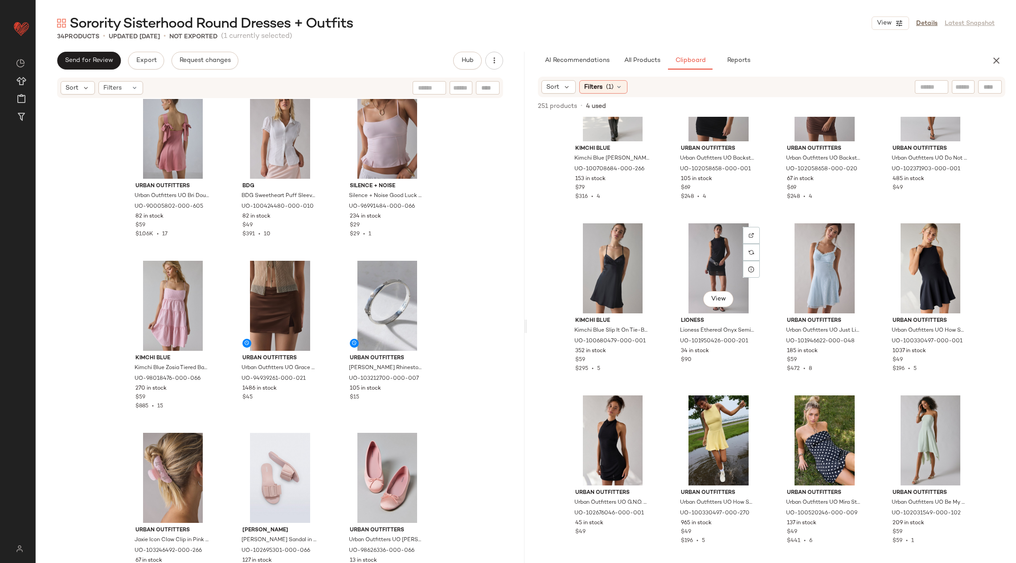
scroll to position [10180, 0]
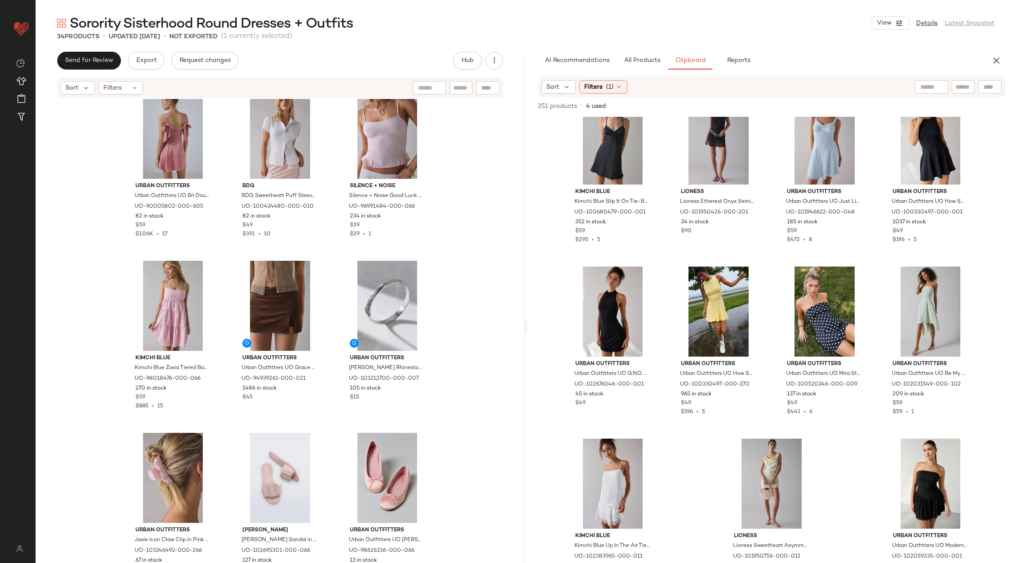
click at [649, 51] on div "Sorority Sisterhood Round Dresses + Outfits View Details Latest Snapshot 34 Pro…" at bounding box center [526, 288] width 980 height 548
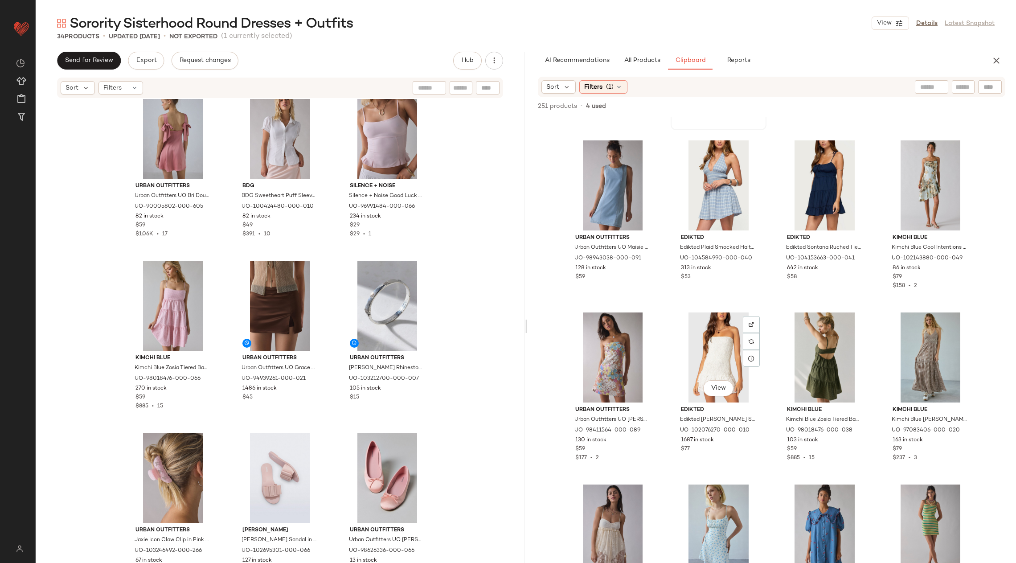
scroll to position [2762, 0]
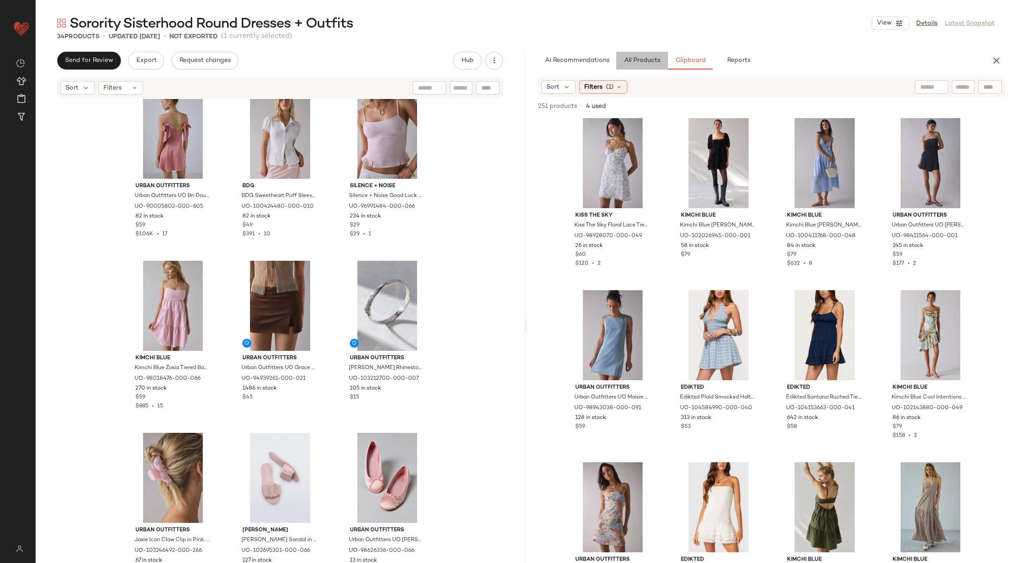
click at [634, 65] on button "All Products" at bounding box center [642, 61] width 52 height 18
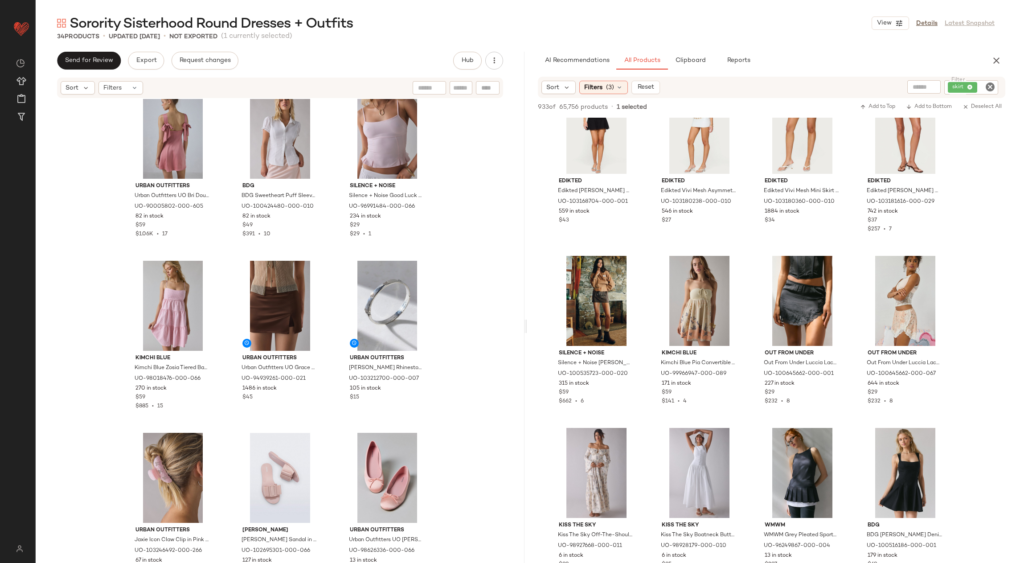
scroll to position [22374, 0]
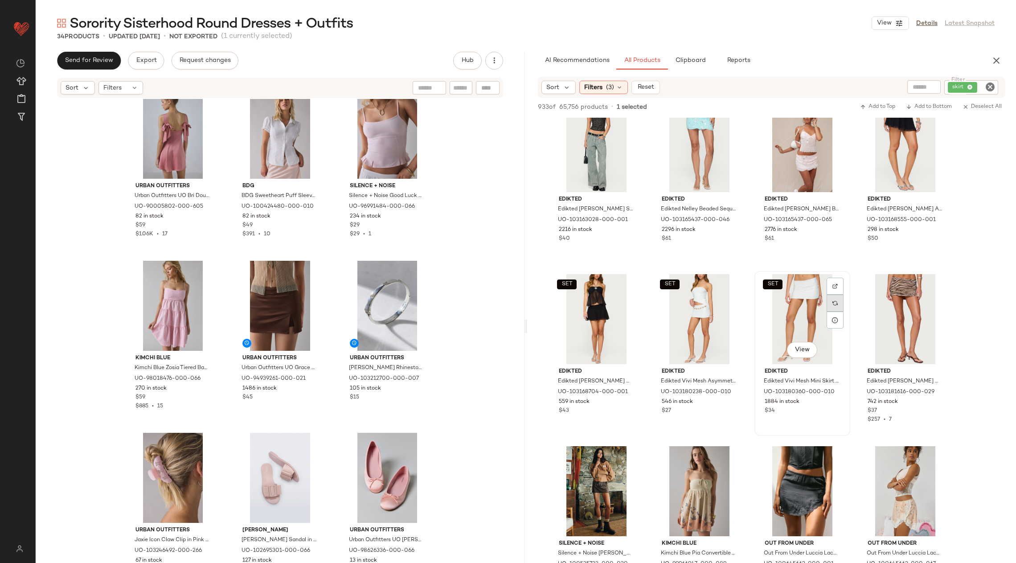
click at [838, 299] on div at bounding box center [834, 302] width 17 height 17
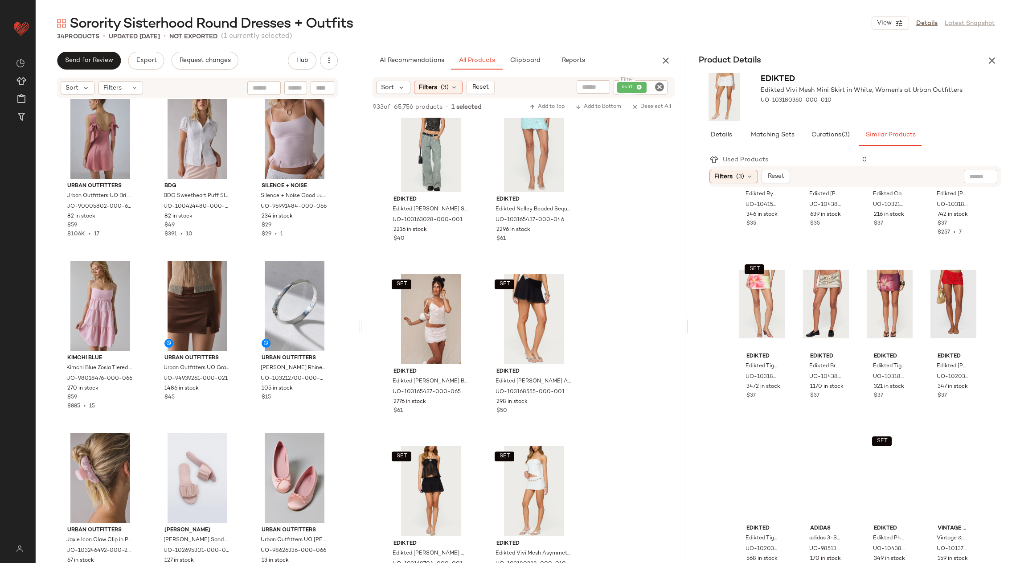
scroll to position [481, 0]
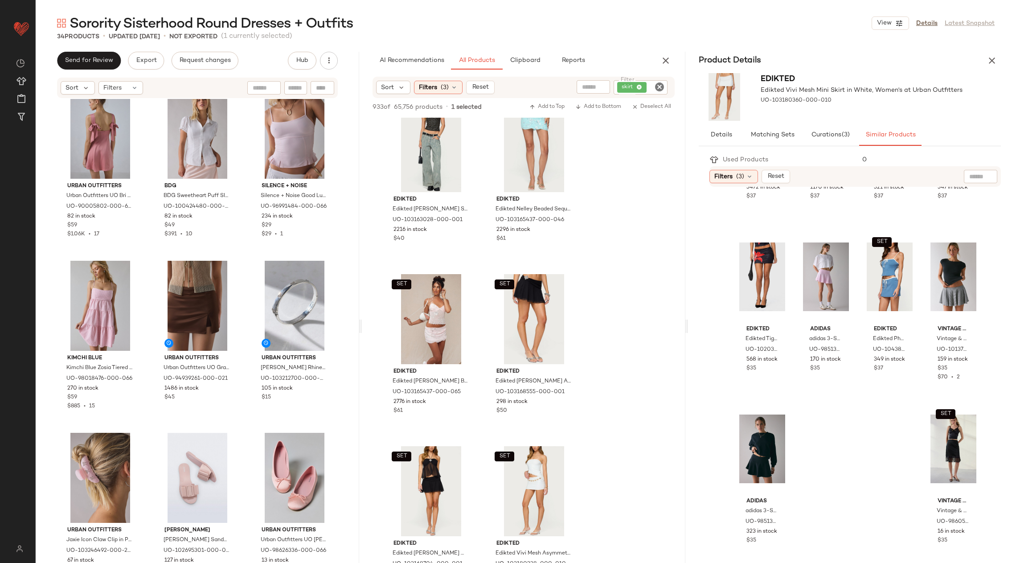
click at [992, 51] on div "Sorority Sisterhood Round Dresses + Outfits View Details Latest Snapshot 34 Pro…" at bounding box center [526, 288] width 980 height 548
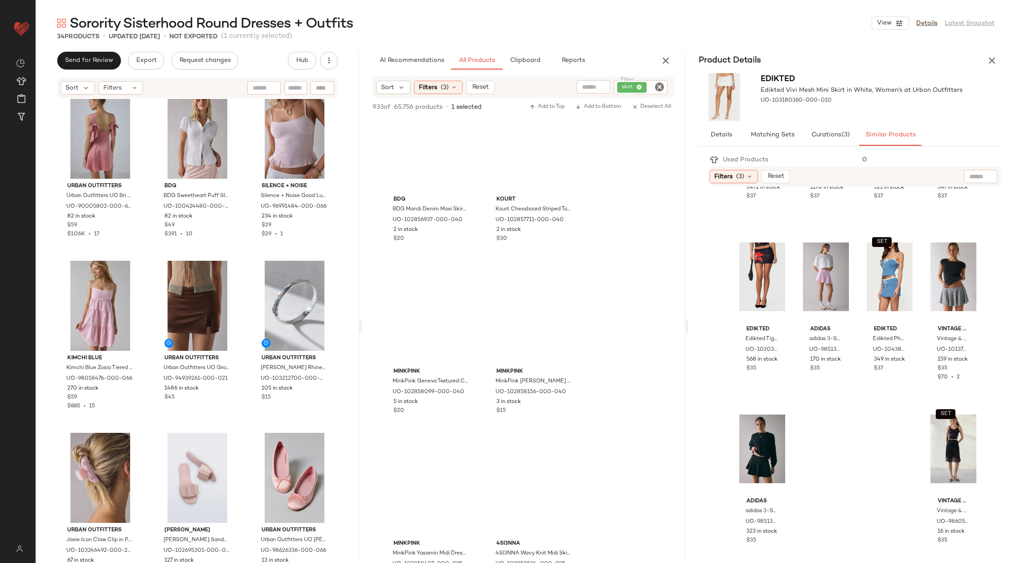
click at [1010, 37] on div "34 Products • updated Sep 8th • Not Exported (1 currently selected)" at bounding box center [526, 36] width 980 height 9
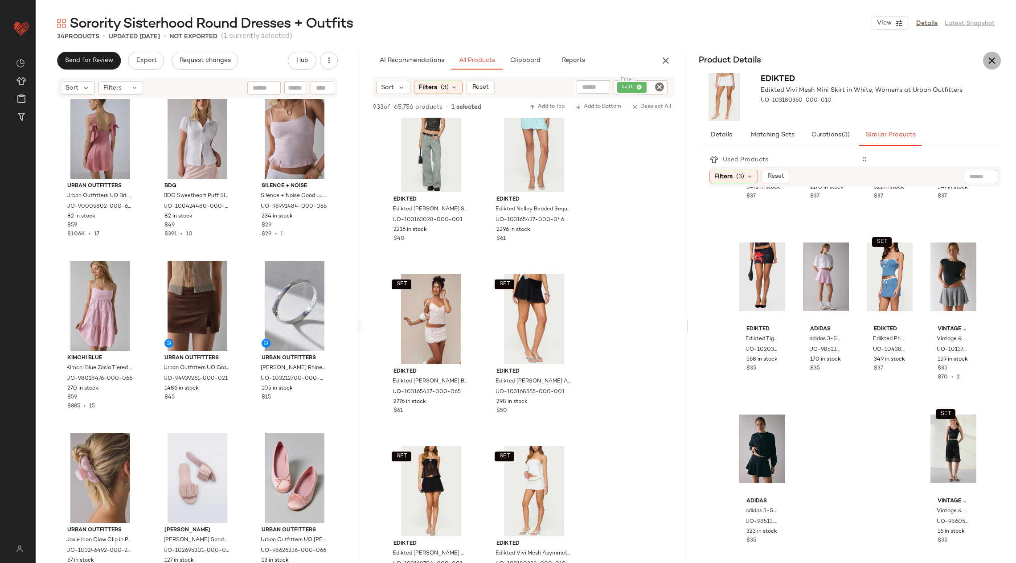
click at [992, 56] on icon "button" at bounding box center [991, 60] width 11 height 11
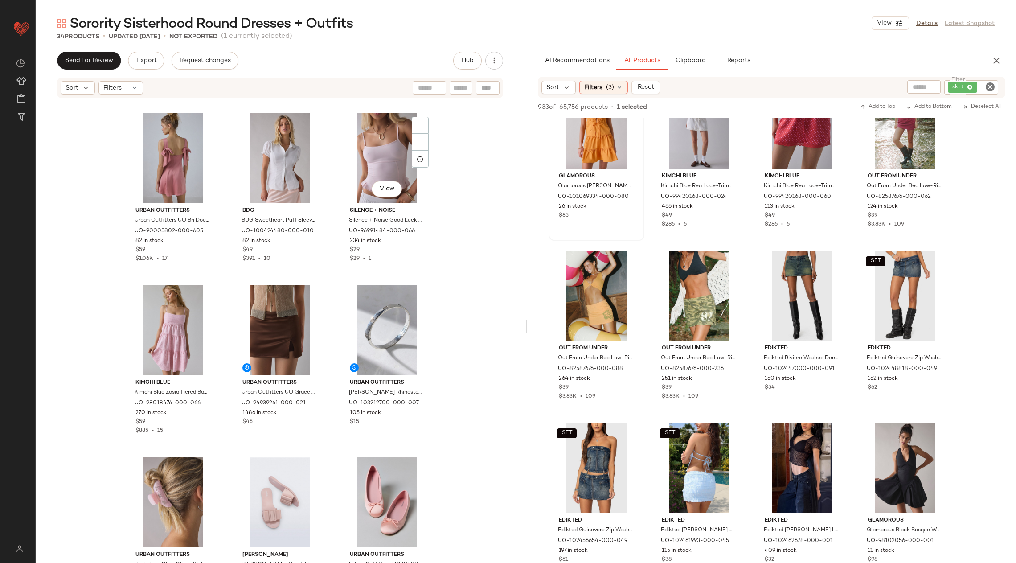
scroll to position [490, 0]
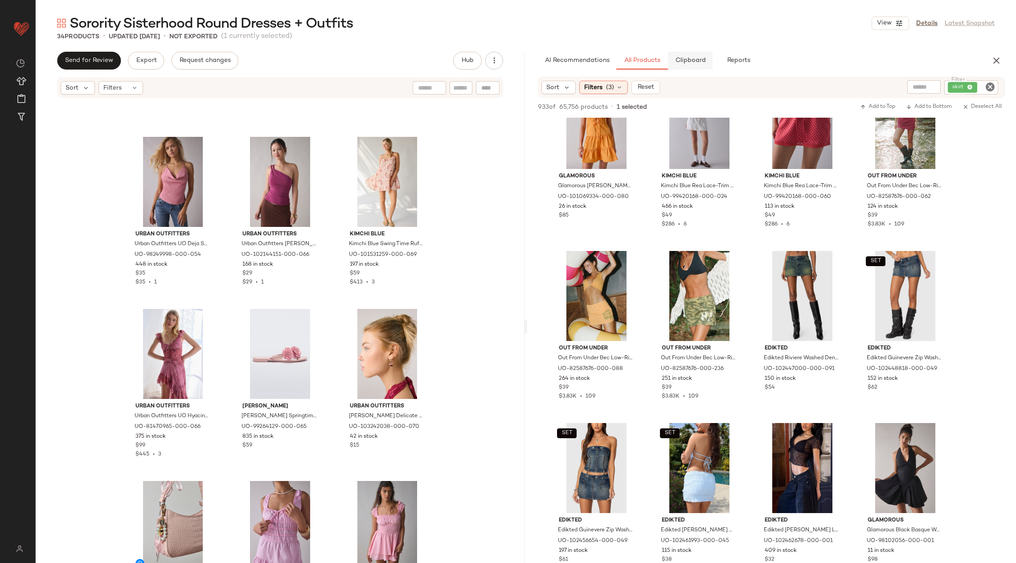
click at [691, 52] on button "Clipboard" at bounding box center [690, 61] width 45 height 18
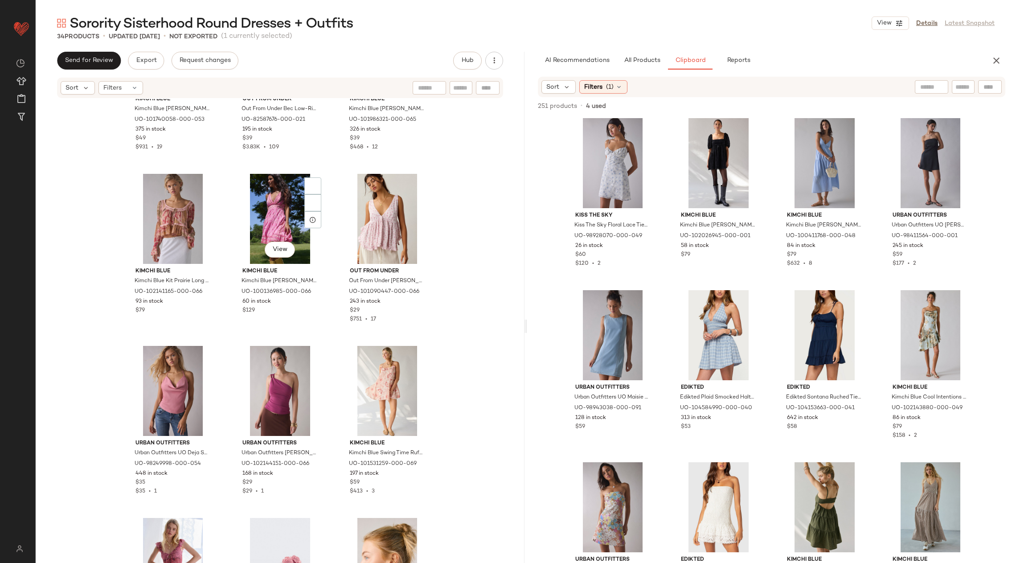
scroll to position [272, 0]
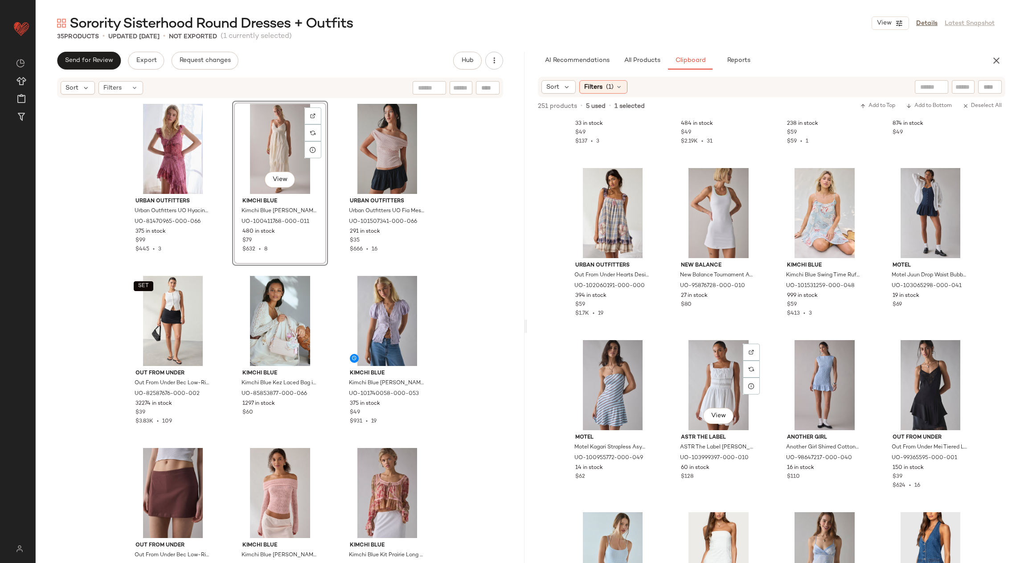
scroll to position [2203, 0]
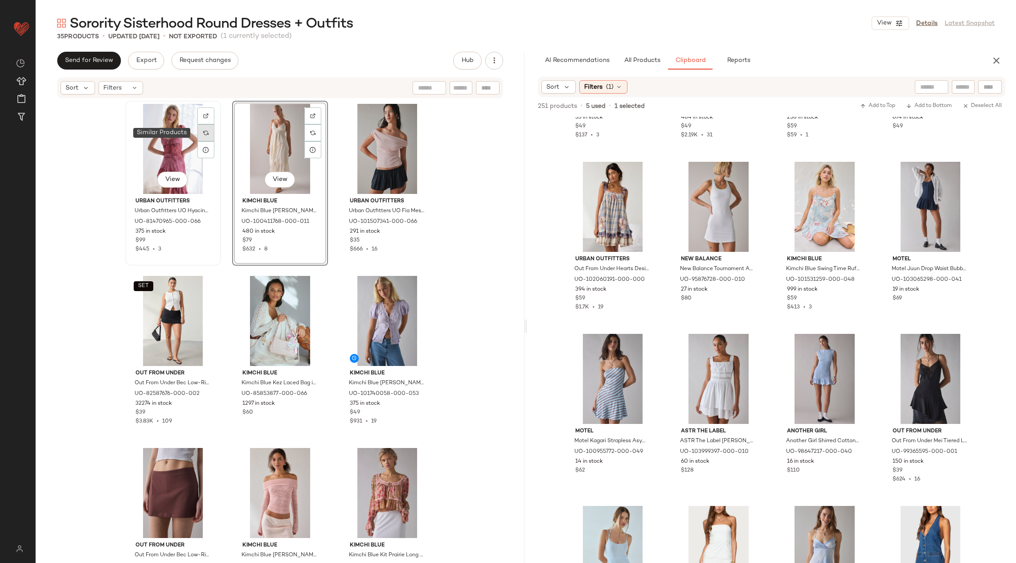
click at [203, 132] on img at bounding box center [205, 132] width 5 height 5
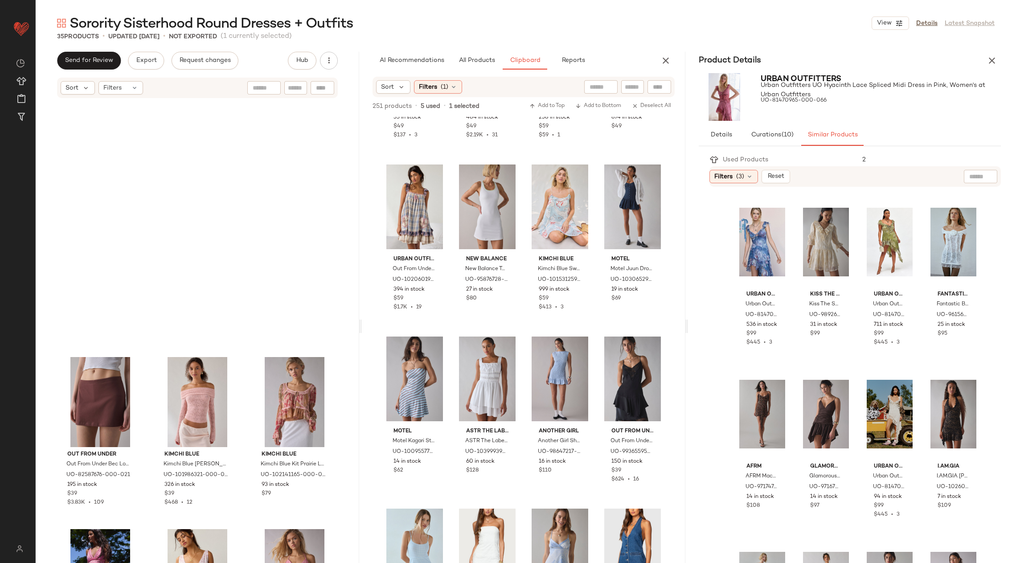
scroll to position [436, 0]
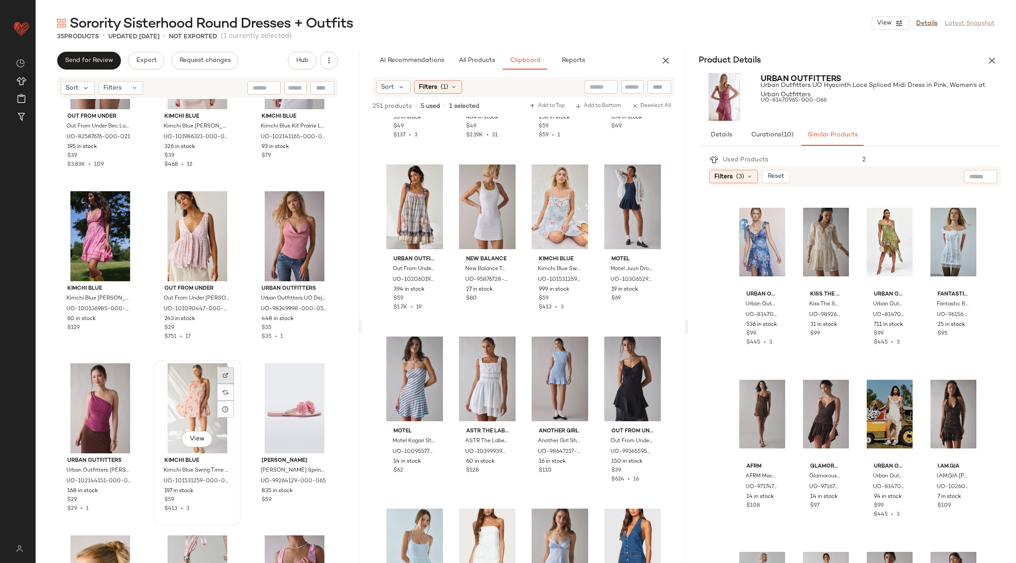
click at [225, 369] on div at bounding box center [225, 375] width 17 height 17
click at [131, 199] on div at bounding box center [128, 203] width 17 height 17
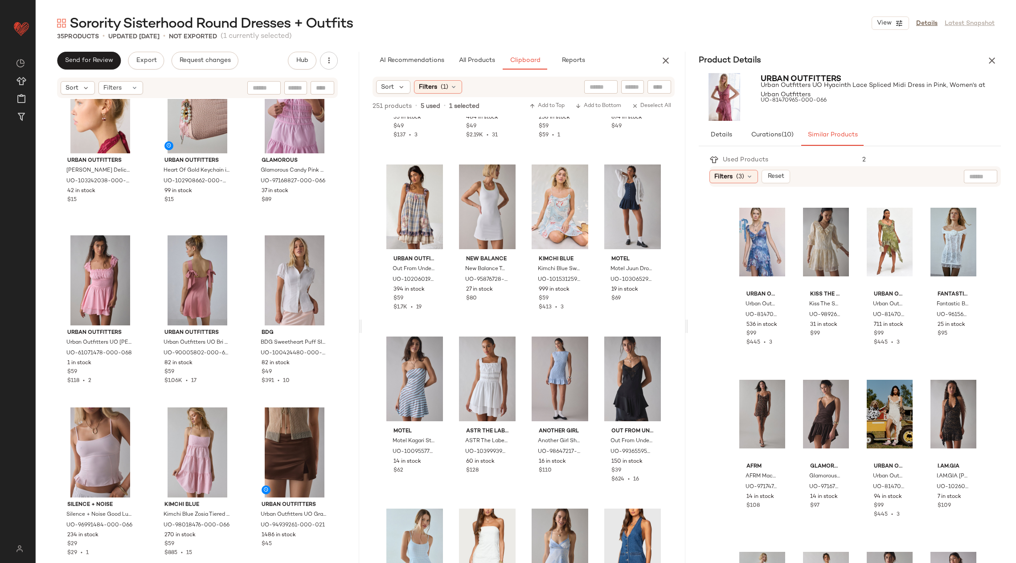
scroll to position [880, 0]
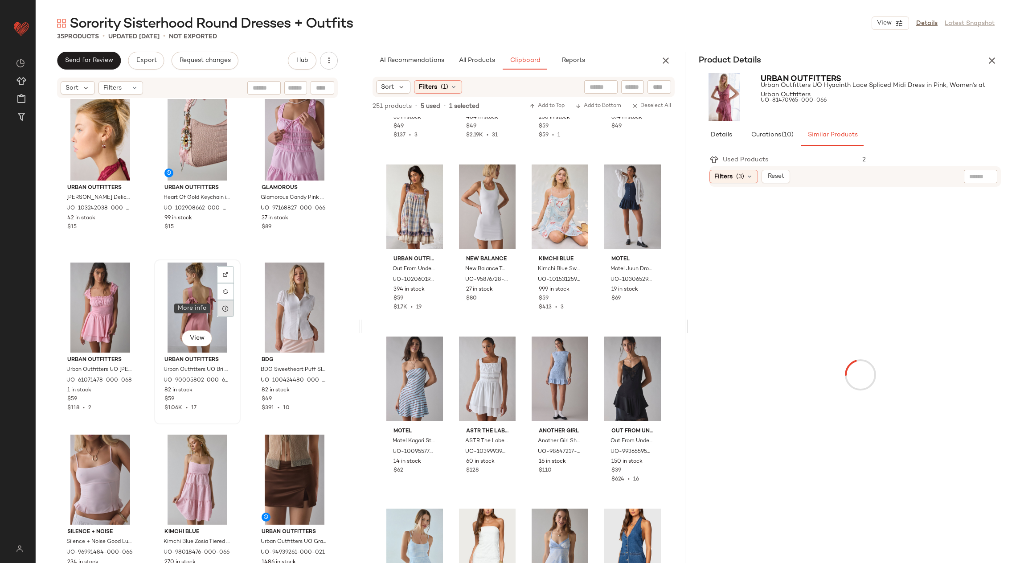
click at [217, 307] on div at bounding box center [225, 308] width 17 height 17
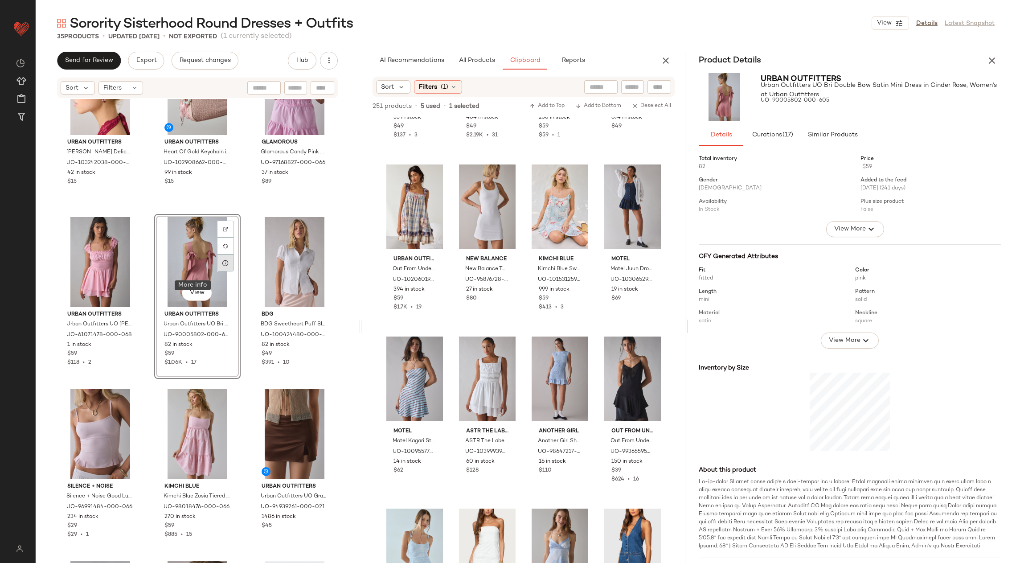
scroll to position [927, 0]
click at [992, 64] on icon "button" at bounding box center [991, 60] width 11 height 11
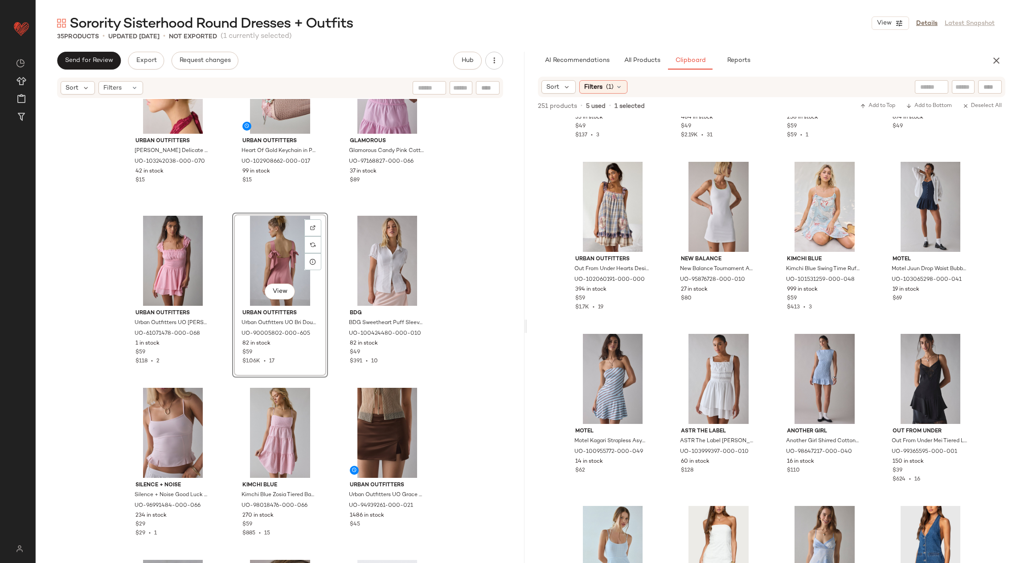
click at [286, 253] on div "View" at bounding box center [280, 261] width 90 height 90
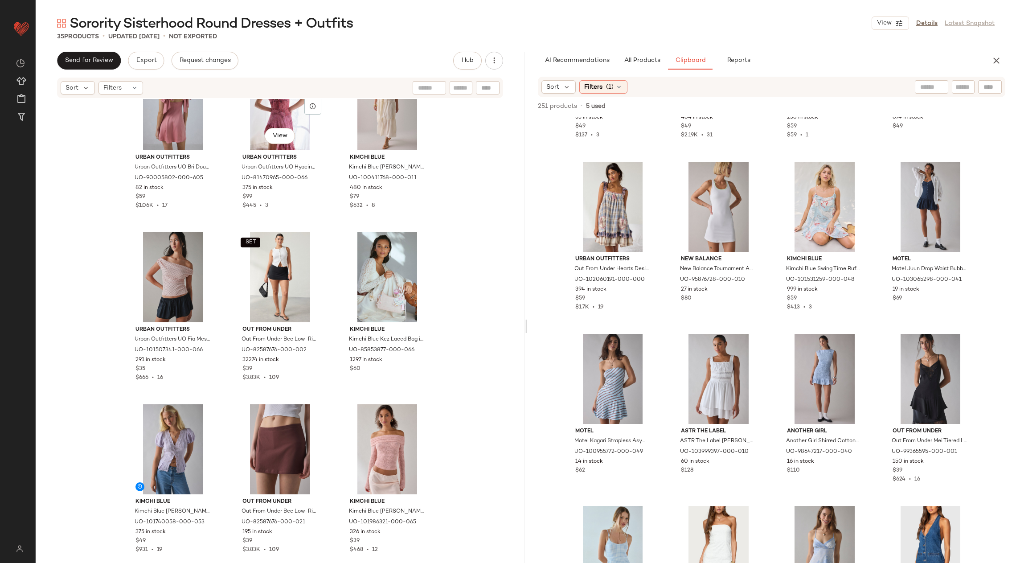
scroll to position [0, 0]
